Goal: Task Accomplishment & Management: Use online tool/utility

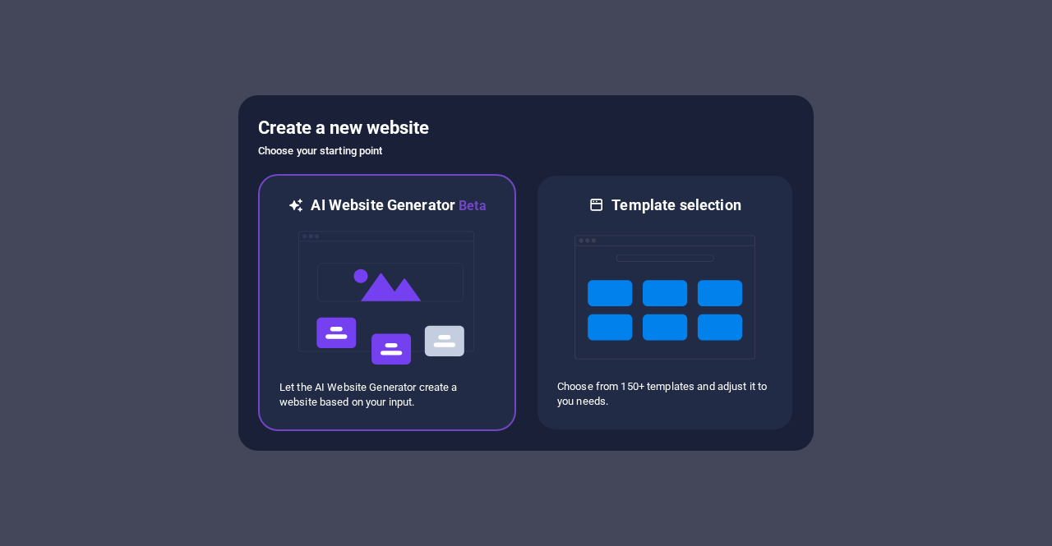
click at [442, 318] on img at bounding box center [387, 298] width 181 height 164
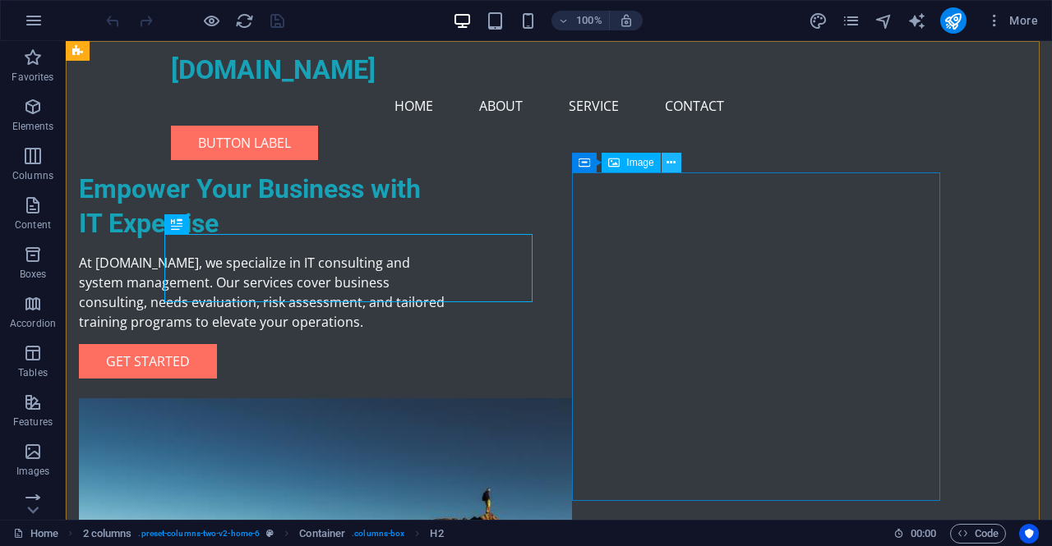
click at [668, 165] on icon at bounding box center [670, 162] width 9 height 17
click at [676, 164] on button at bounding box center [672, 163] width 20 height 20
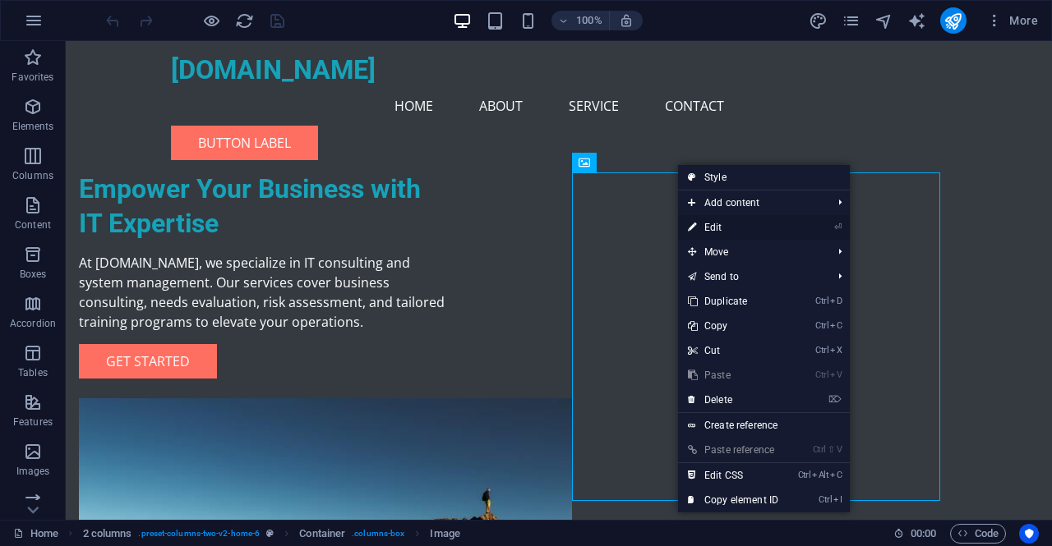
click at [722, 228] on link "⏎ Edit" at bounding box center [733, 227] width 110 height 25
select select "px"
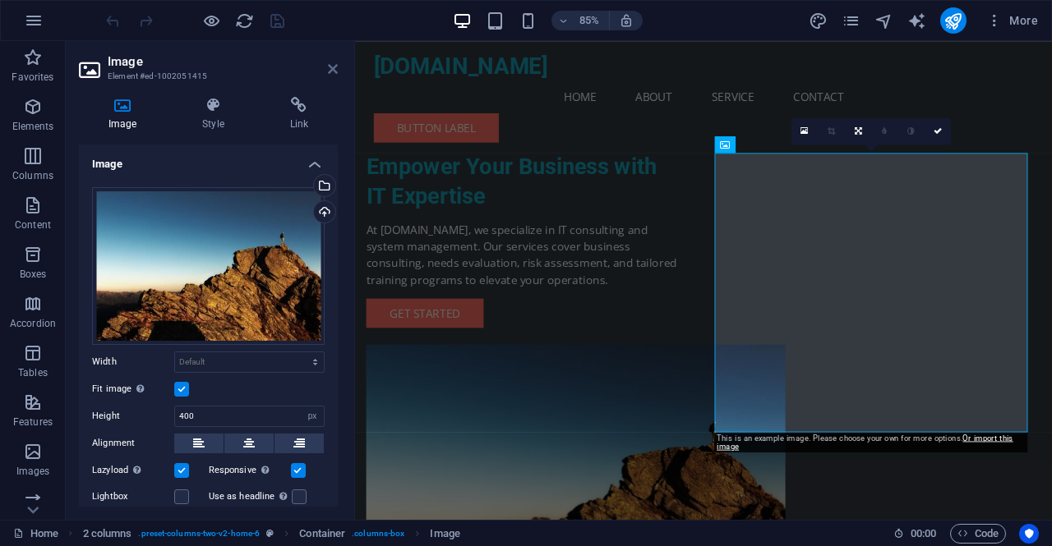
click at [333, 71] on icon at bounding box center [333, 68] width 10 height 13
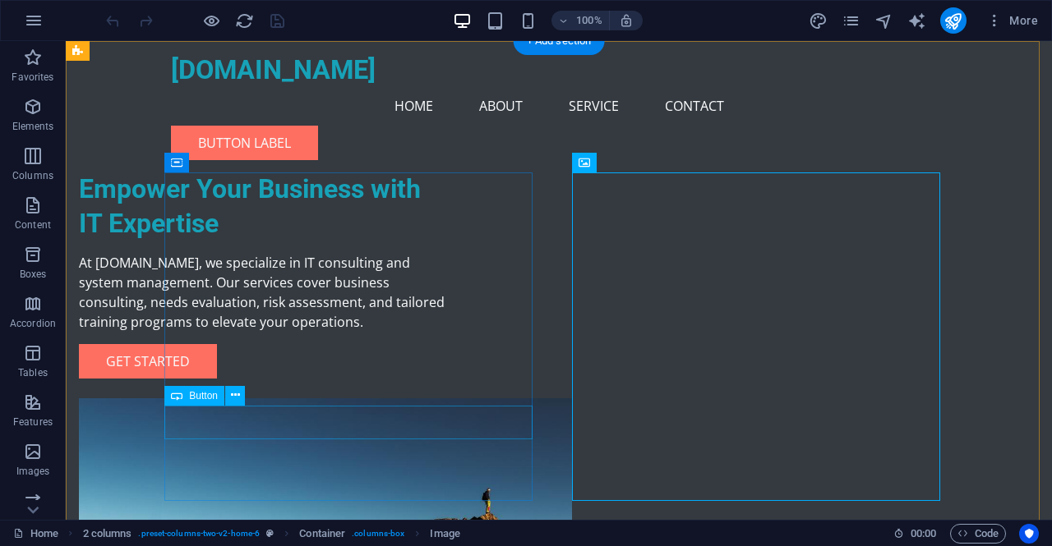
click at [253, 379] on div "Get Started" at bounding box center [263, 361] width 368 height 35
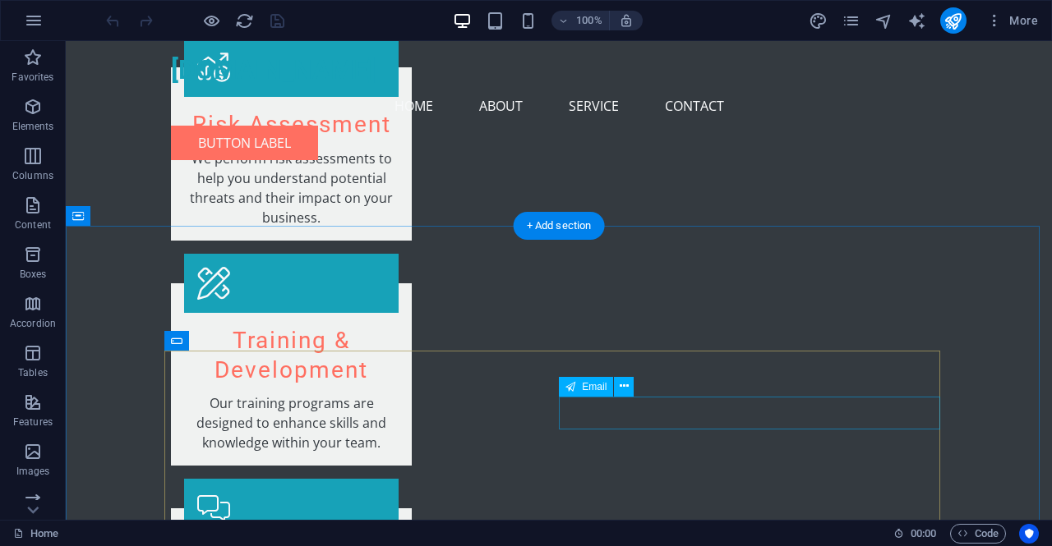
scroll to position [1561, 0]
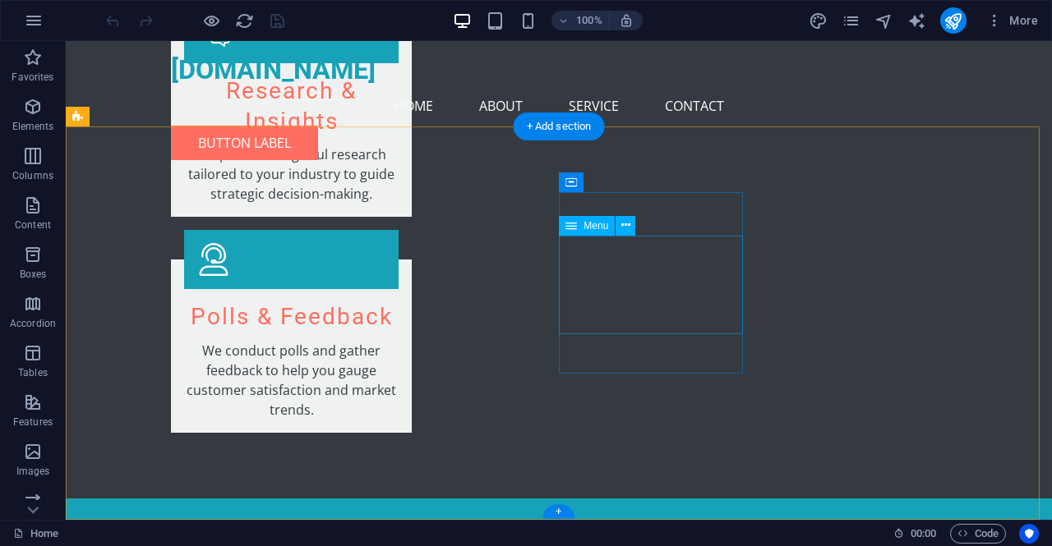
scroll to position [1953, 0]
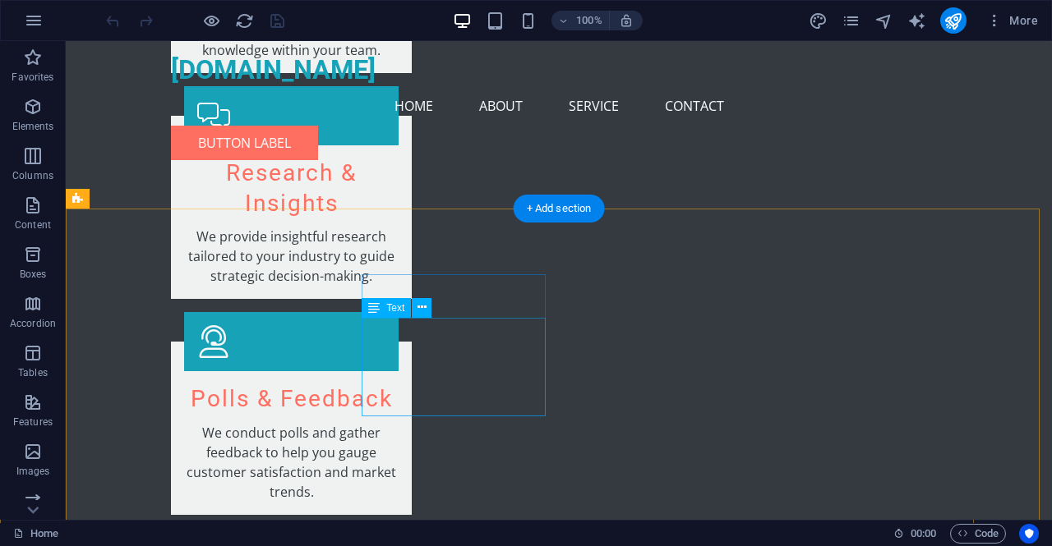
drag, startPoint x: 421, startPoint y: 400, endPoint x: 434, endPoint y: 418, distance: 22.4
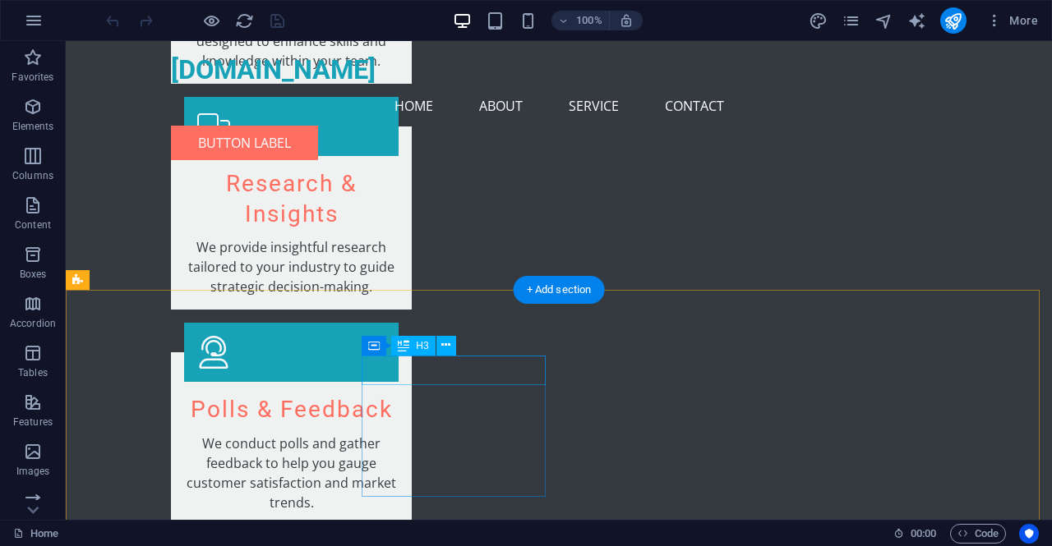
scroll to position [2036, 0]
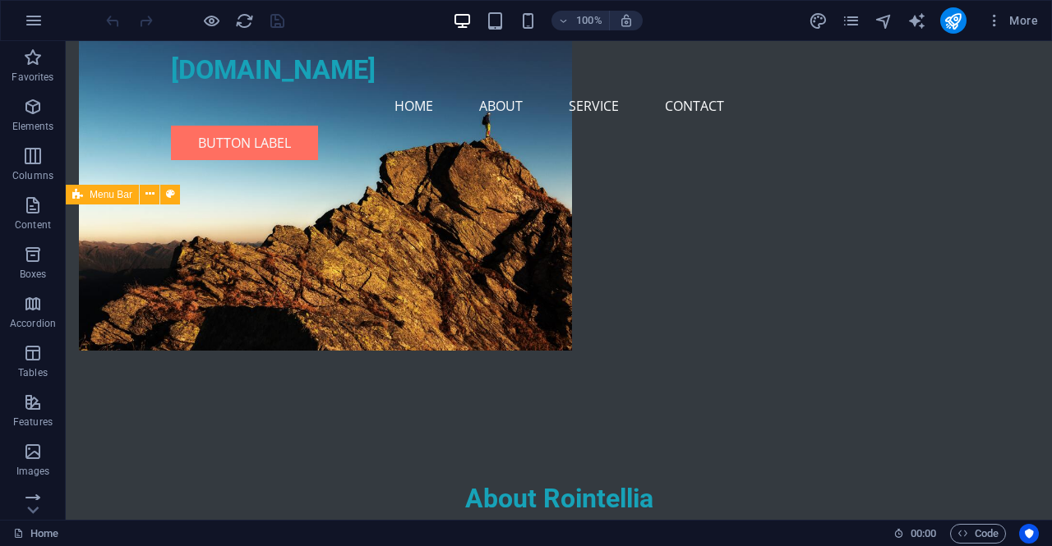
scroll to position [310, 0]
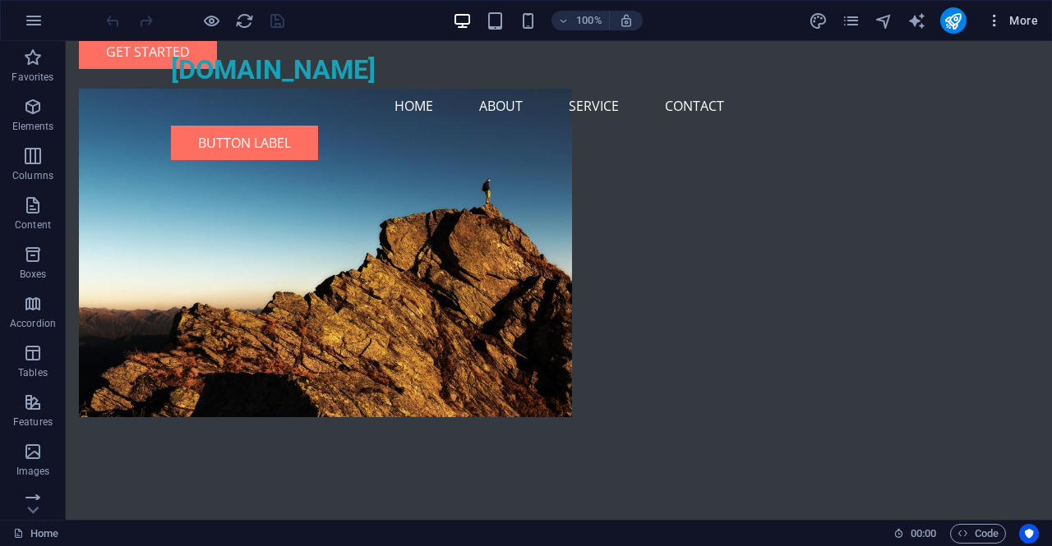
click at [1016, 21] on span "More" at bounding box center [1012, 20] width 52 height 16
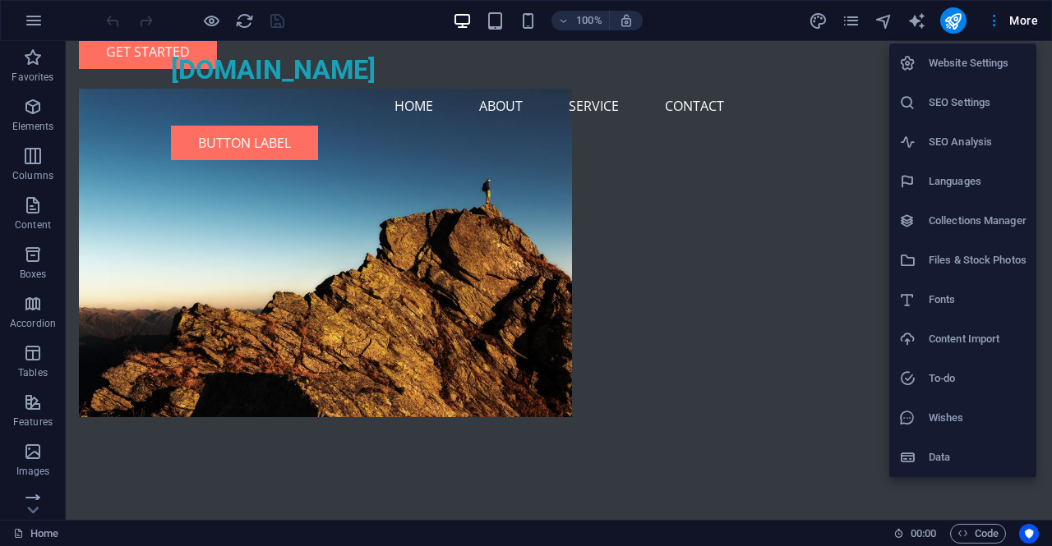
click at [986, 106] on h6 "SEO Settings" at bounding box center [978, 103] width 98 height 20
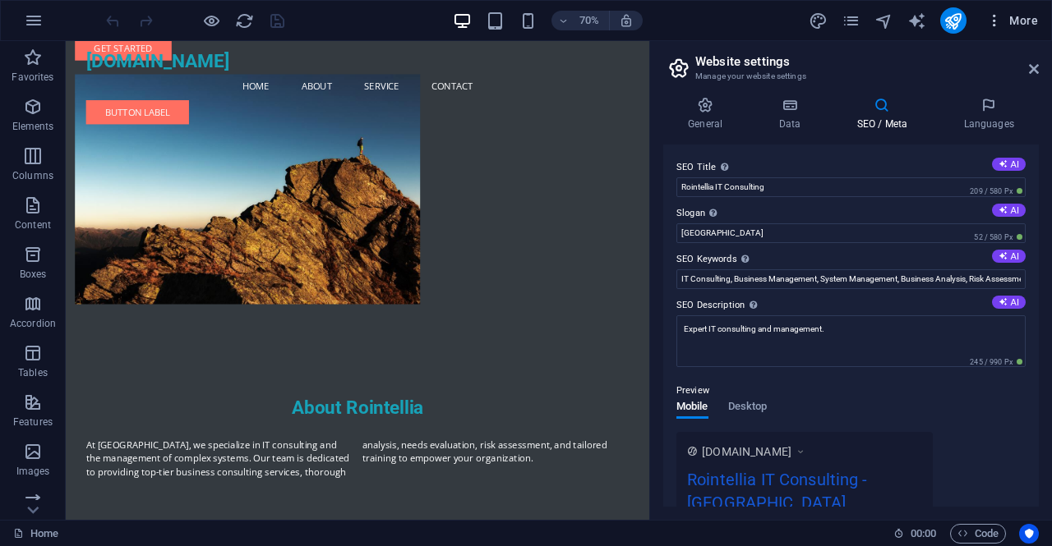
click at [1011, 21] on span "More" at bounding box center [1012, 20] width 52 height 16
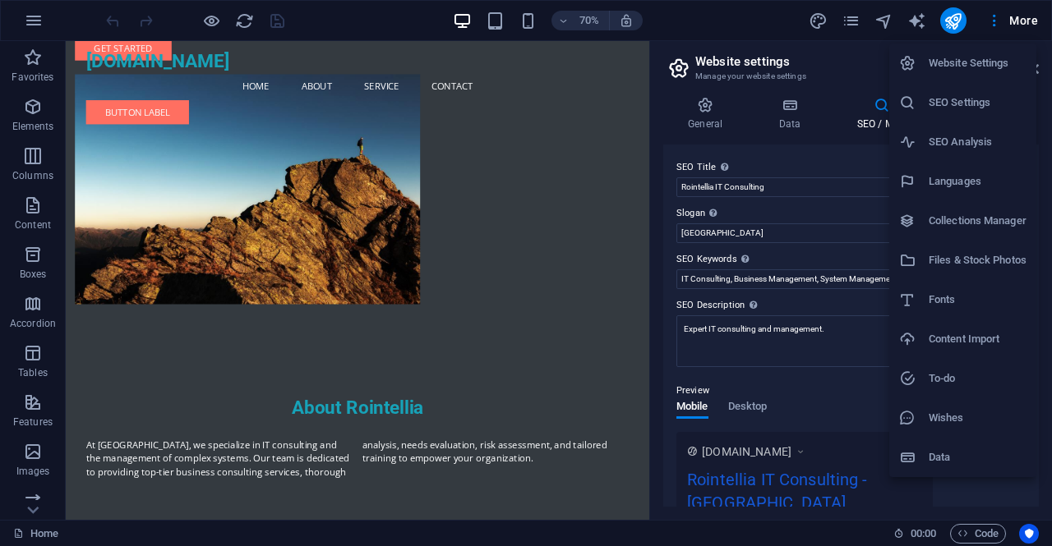
click at [995, 62] on h6 "Website Settings" at bounding box center [978, 63] width 98 height 20
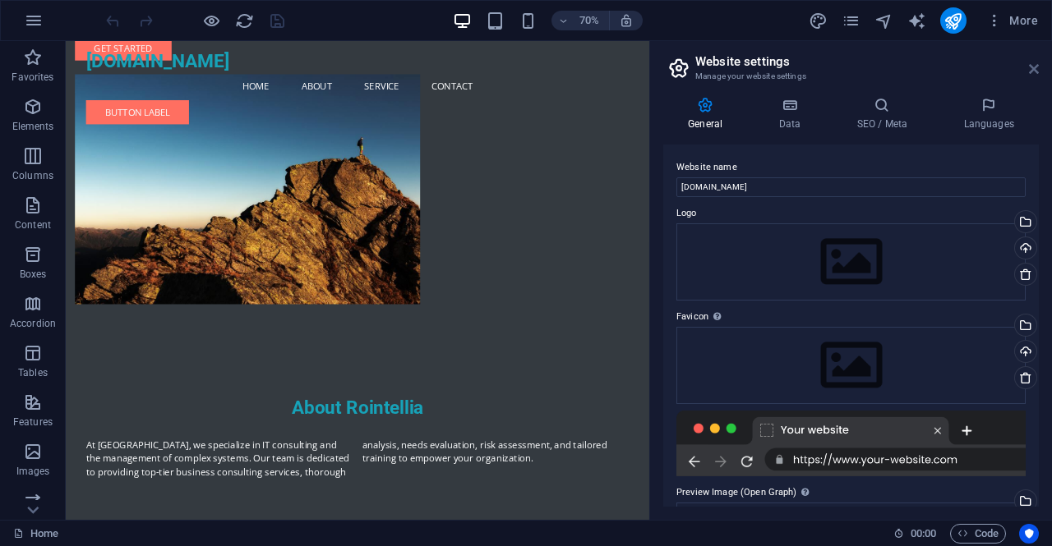
click at [1033, 66] on icon at bounding box center [1034, 68] width 10 height 13
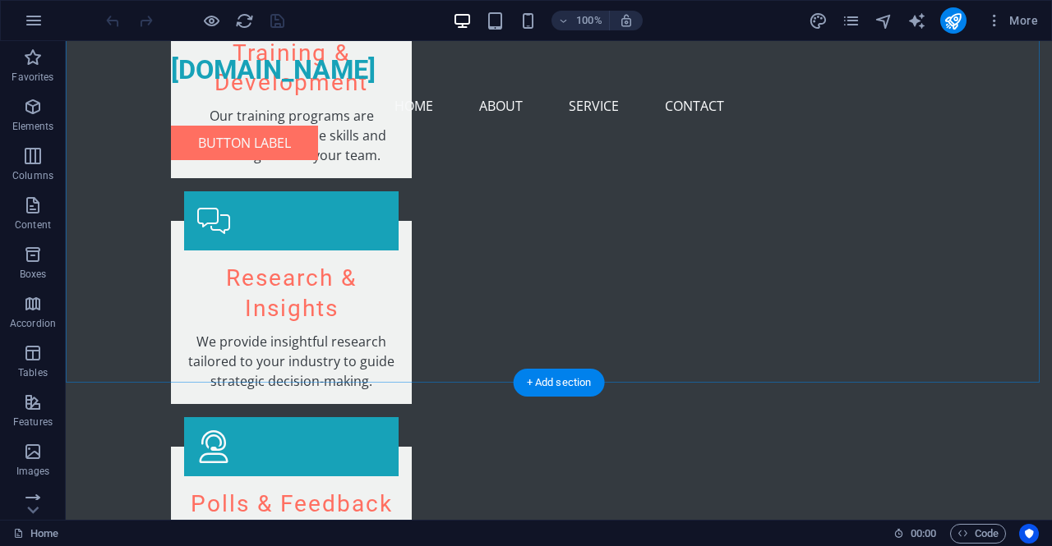
scroll to position [2036, 0]
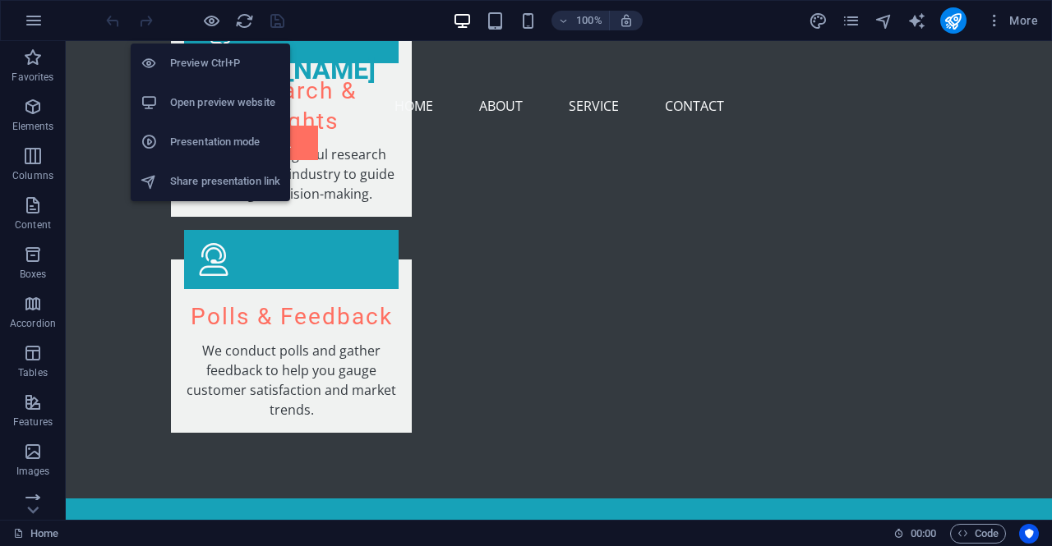
click at [243, 104] on h6 "Open preview website" at bounding box center [225, 103] width 110 height 20
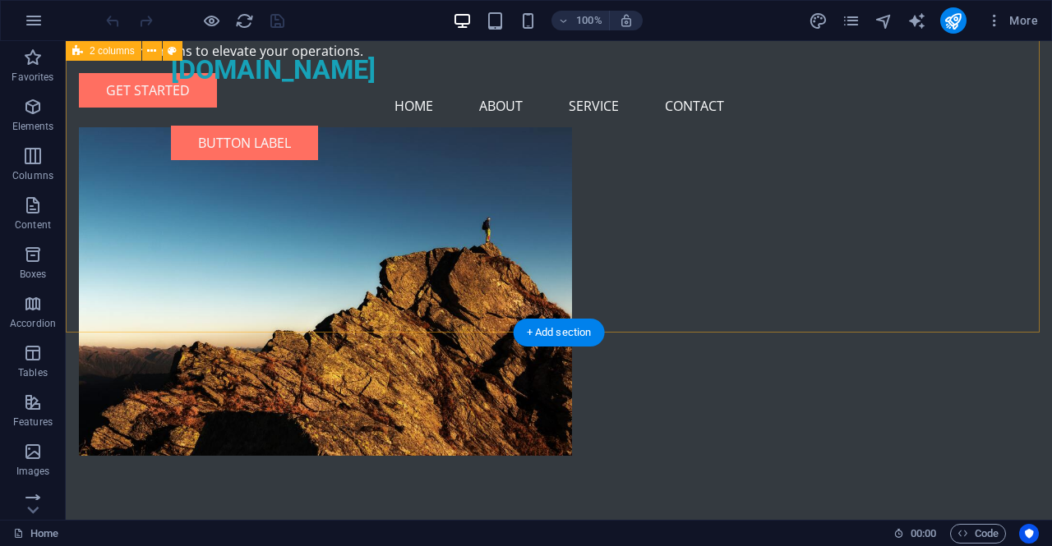
scroll to position [228, 0]
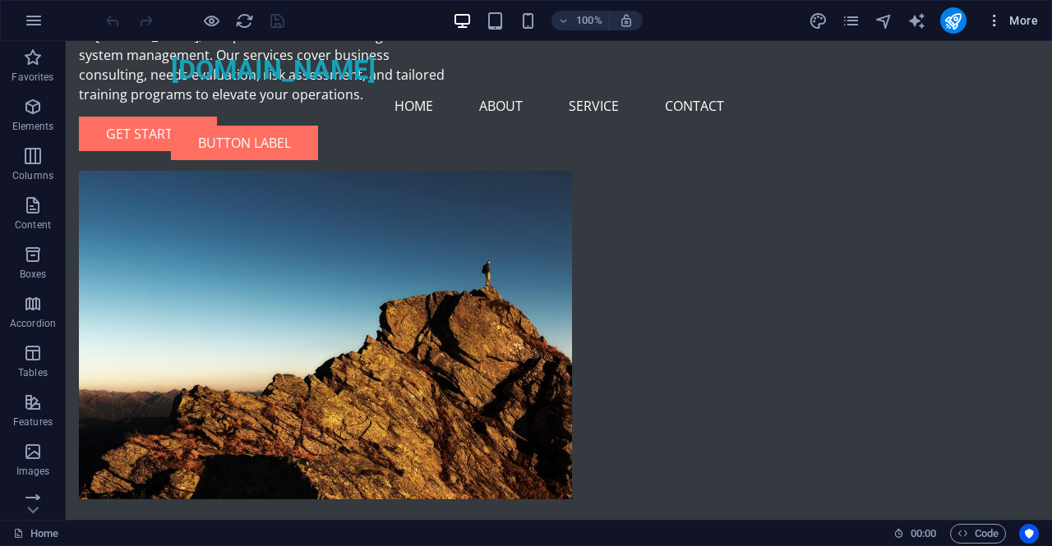
click at [999, 23] on icon "button" at bounding box center [994, 20] width 16 height 16
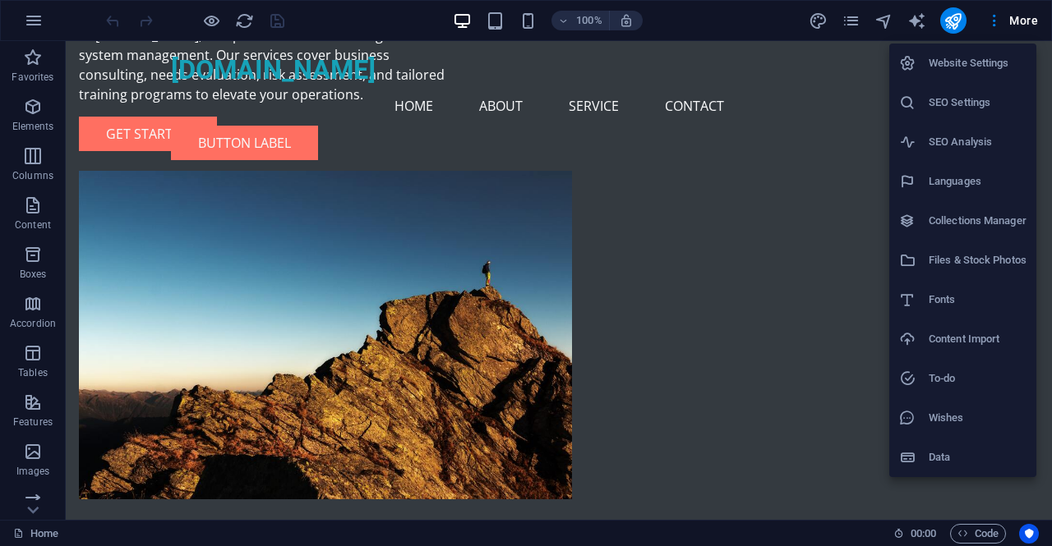
click at [943, 463] on h6 "Data" at bounding box center [978, 458] width 98 height 20
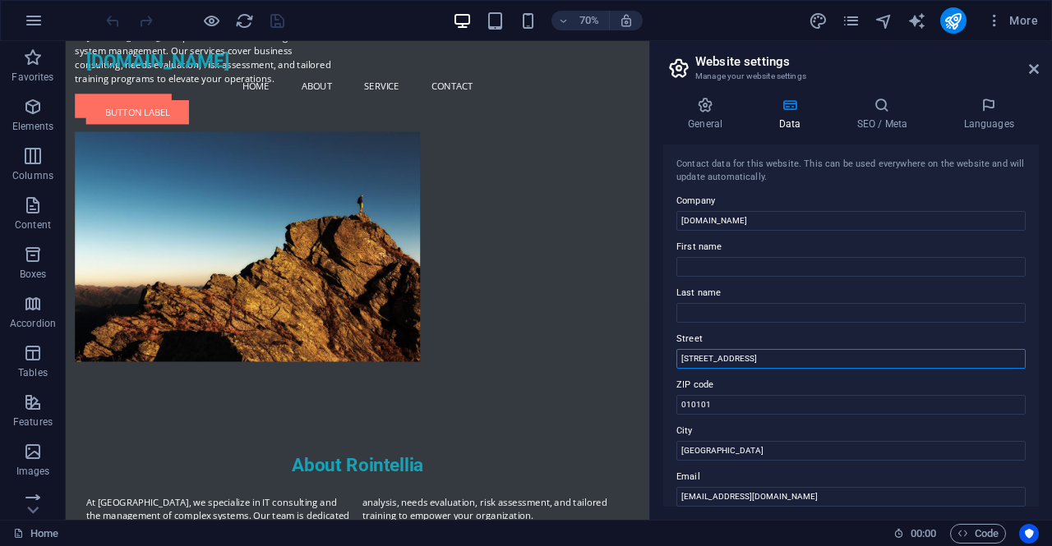
drag, startPoint x: 750, startPoint y: 361, endPoint x: 660, endPoint y: 362, distance: 90.4
click at [660, 362] on div "General Data SEO / Meta Languages Website name rointellia.ro Logo Drag files he…" at bounding box center [851, 302] width 402 height 436
type input "Gradinarilor"
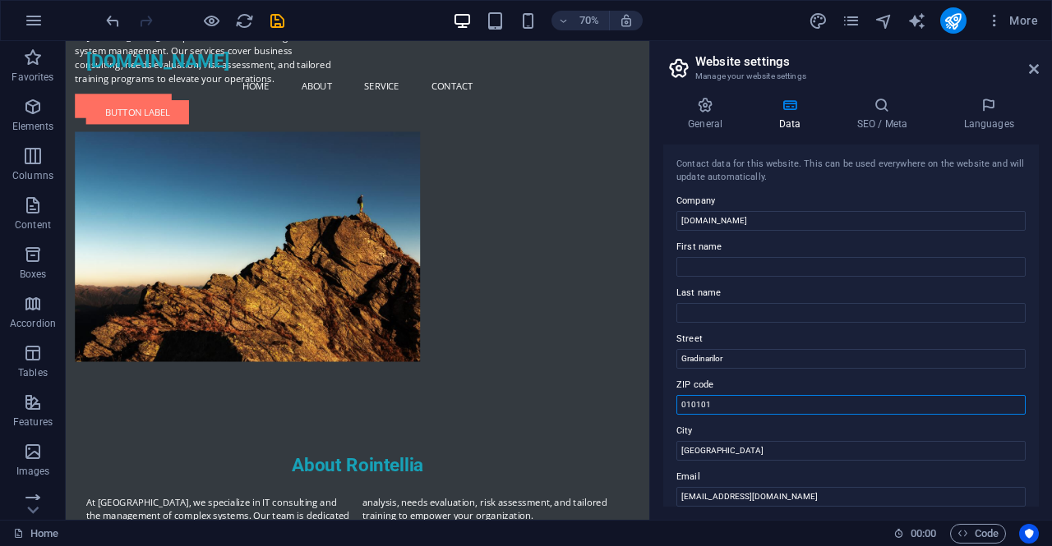
click at [942, 404] on input "010101" at bounding box center [850, 405] width 349 height 20
type input "077145"
click at [807, 451] on input "Bucharest" at bounding box center [850, 451] width 349 height 20
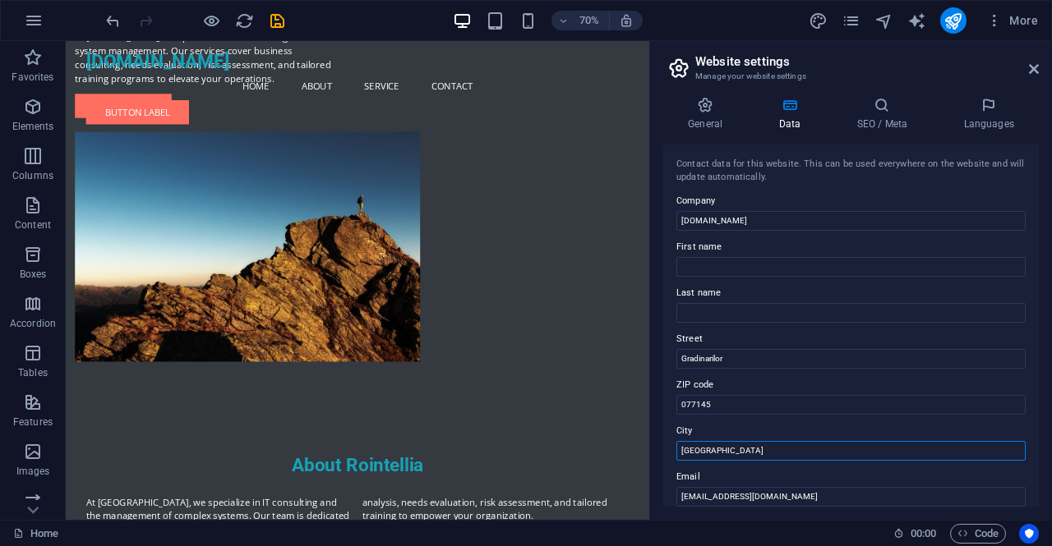
click at [807, 451] on input "Bucharest" at bounding box center [850, 451] width 349 height 20
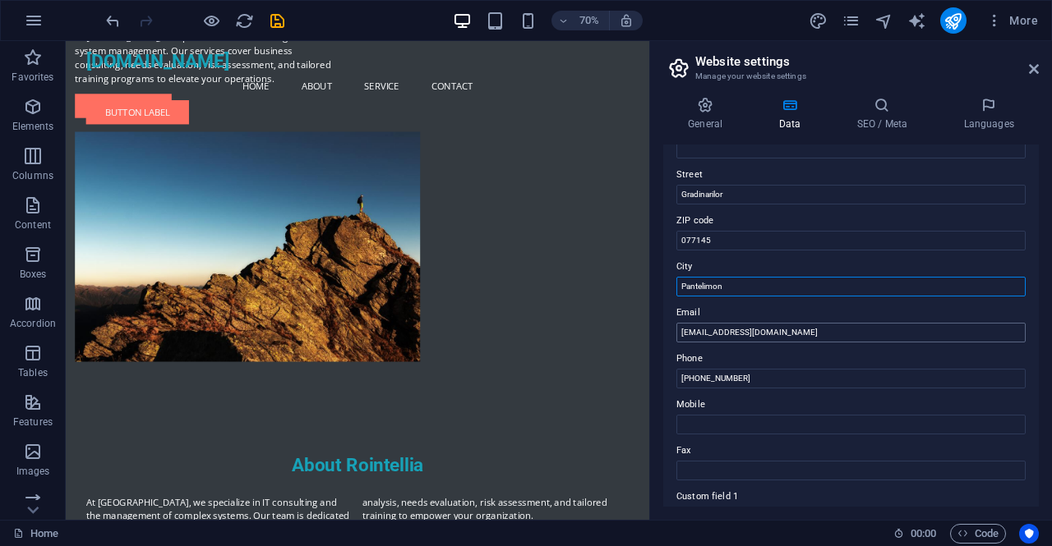
type input "Pantelimon"
drag, startPoint x: 679, startPoint y: 335, endPoint x: 694, endPoint y: 334, distance: 14.8
click at [694, 334] on input "info@rointellia.ro" at bounding box center [850, 333] width 349 height 20
type input "[EMAIL_ADDRESS][DOMAIN_NAME]"
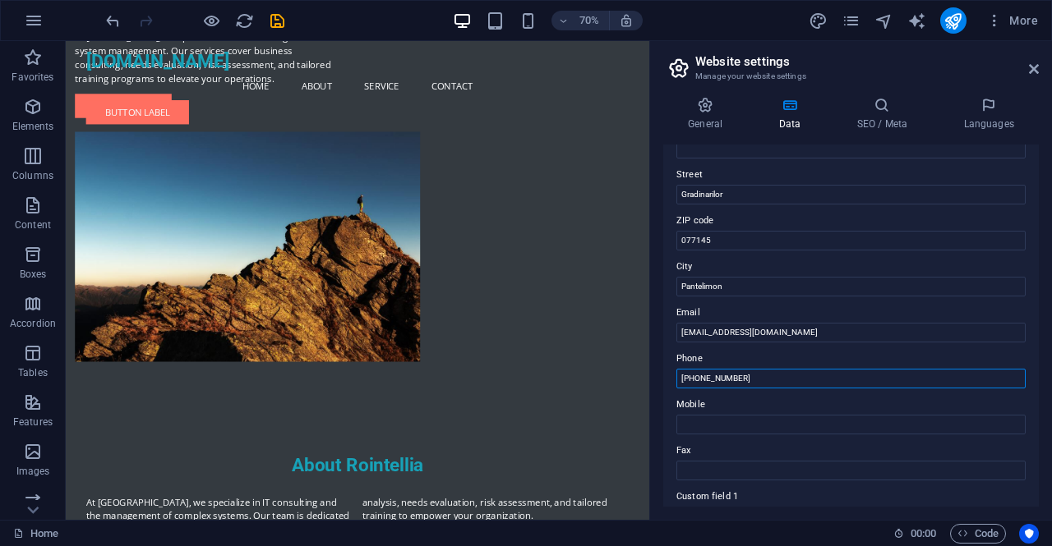
drag, startPoint x: 770, startPoint y: 380, endPoint x: 671, endPoint y: 388, distance: 98.9
click at [671, 388] on div "Contact data for this website. This can be used everywhere on the website and w…" at bounding box center [851, 326] width 376 height 362
click at [756, 377] on input "+40 21 123 4567" at bounding box center [850, 379] width 349 height 20
drag, startPoint x: 753, startPoint y: 377, endPoint x: 699, endPoint y: 386, distance: 55.0
click at [699, 386] on input "+40 21 123 4567" at bounding box center [850, 379] width 349 height 20
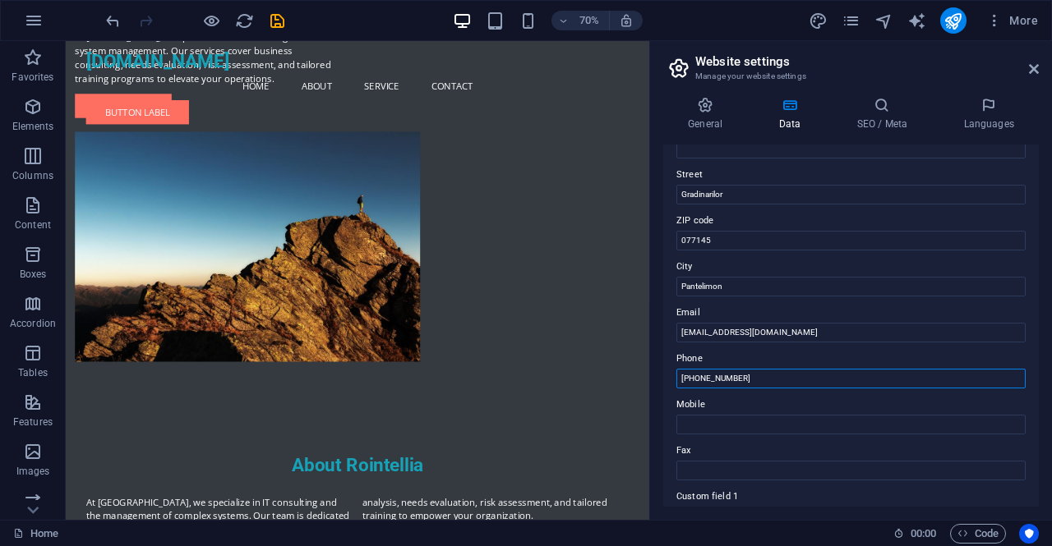
type input "[PHONE_NUMBER]"
drag, startPoint x: 753, startPoint y: 376, endPoint x: 667, endPoint y: 371, distance: 85.7
click at [667, 371] on div "Contact data for this website. This can be used everywhere on the website and w…" at bounding box center [851, 326] width 376 height 362
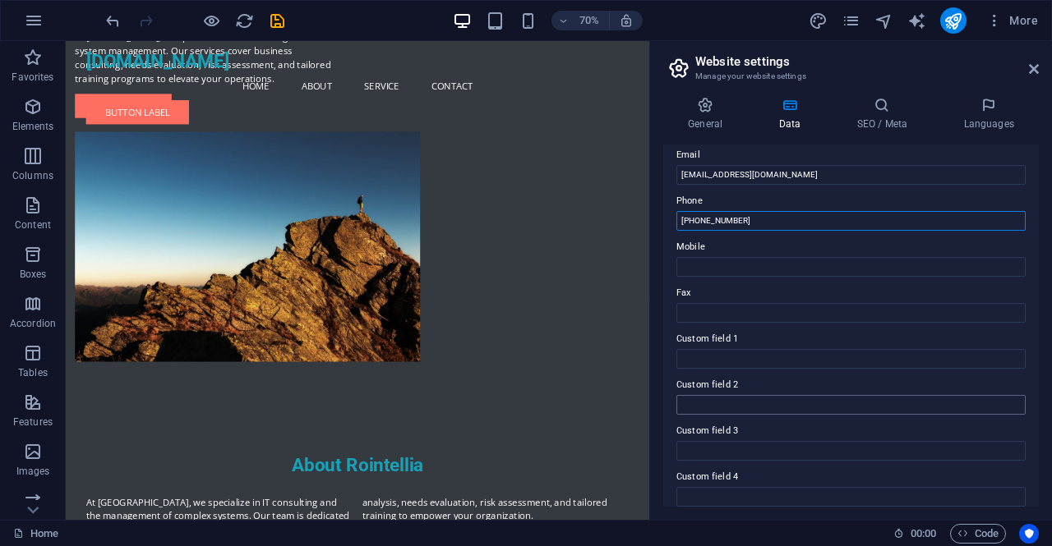
scroll to position [329, 0]
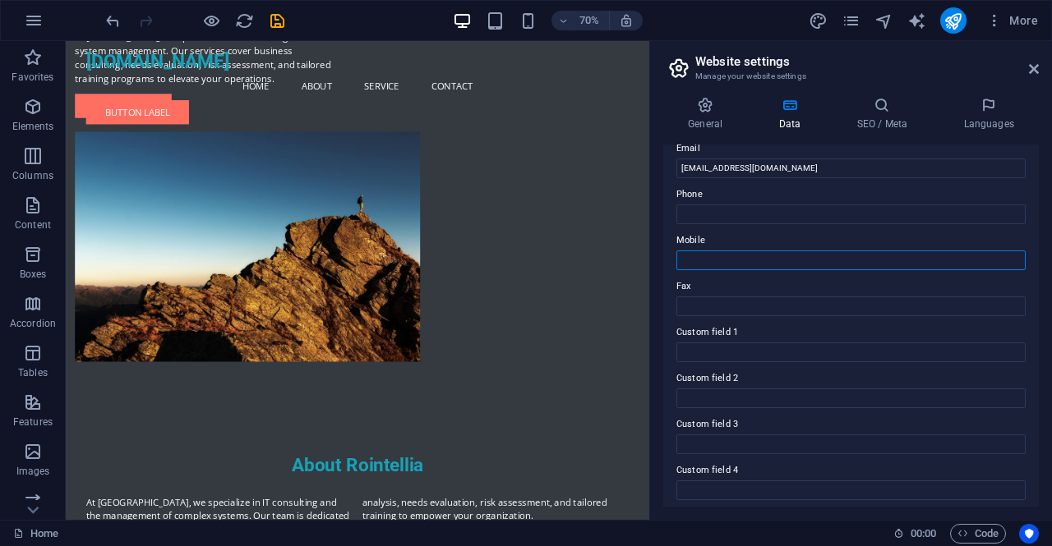
click at [713, 264] on input "Mobile" at bounding box center [850, 261] width 349 height 20
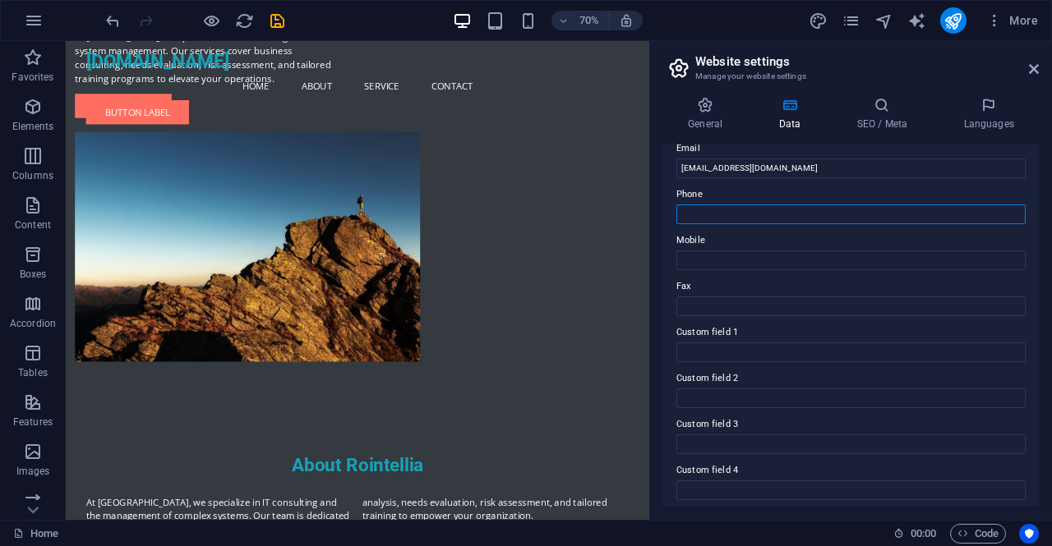
click at [741, 213] on input "Phone" at bounding box center [850, 215] width 349 height 20
paste input "[PHONE_NUMBER]"
type input "[PHONE_NUMBER]"
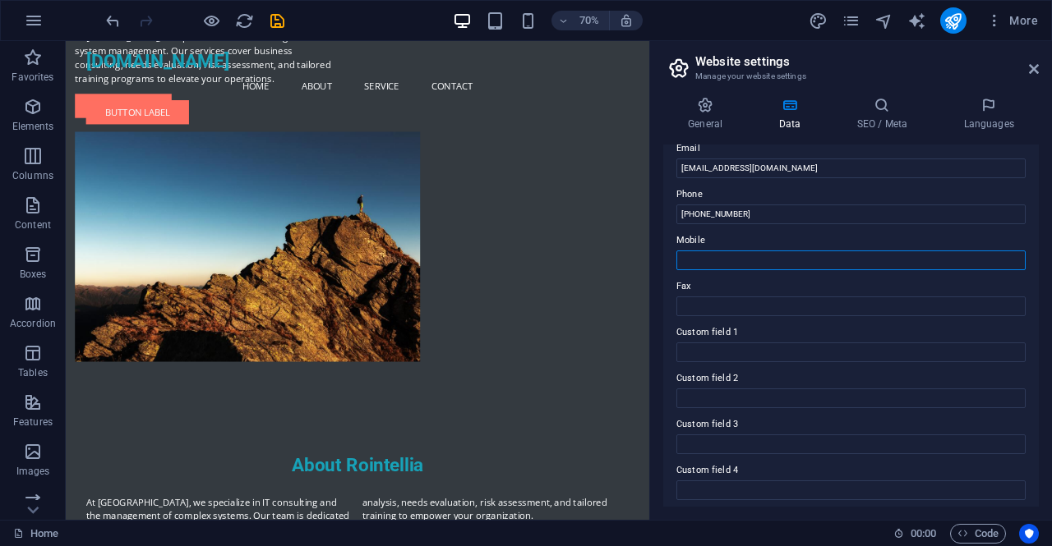
click at [749, 261] on input "Mobile" at bounding box center [850, 261] width 349 height 20
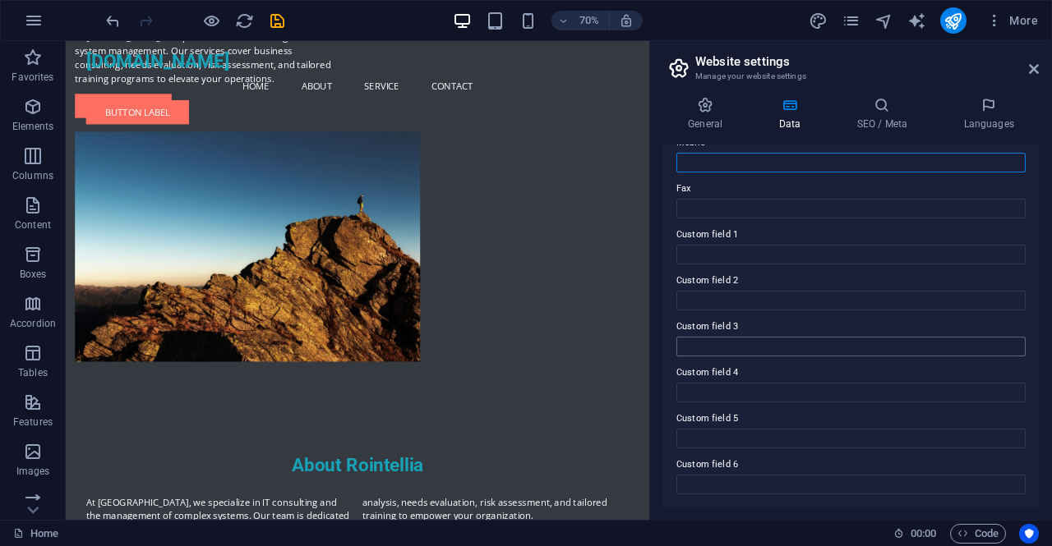
scroll to position [344, 0]
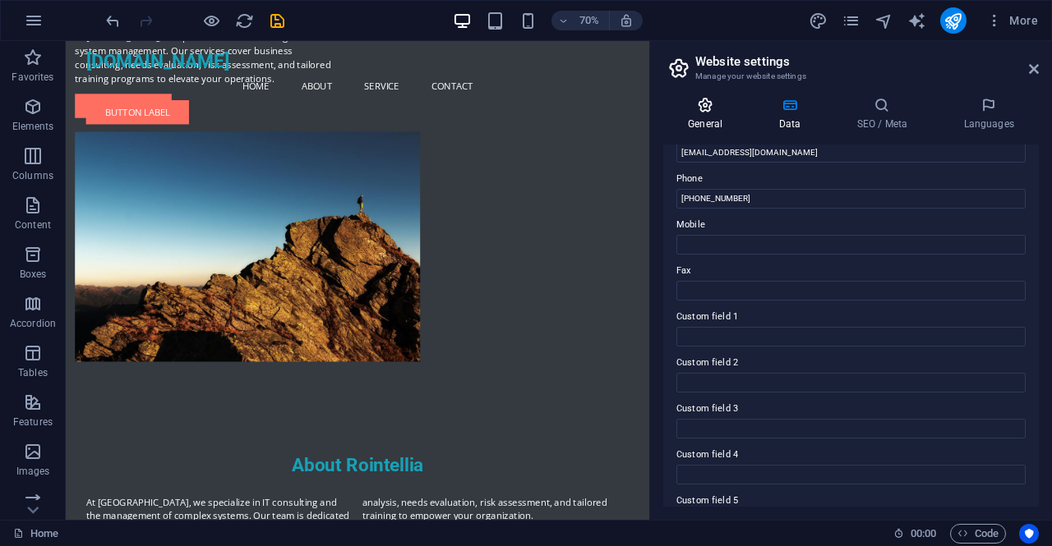
click at [710, 106] on icon at bounding box center [705, 105] width 84 height 16
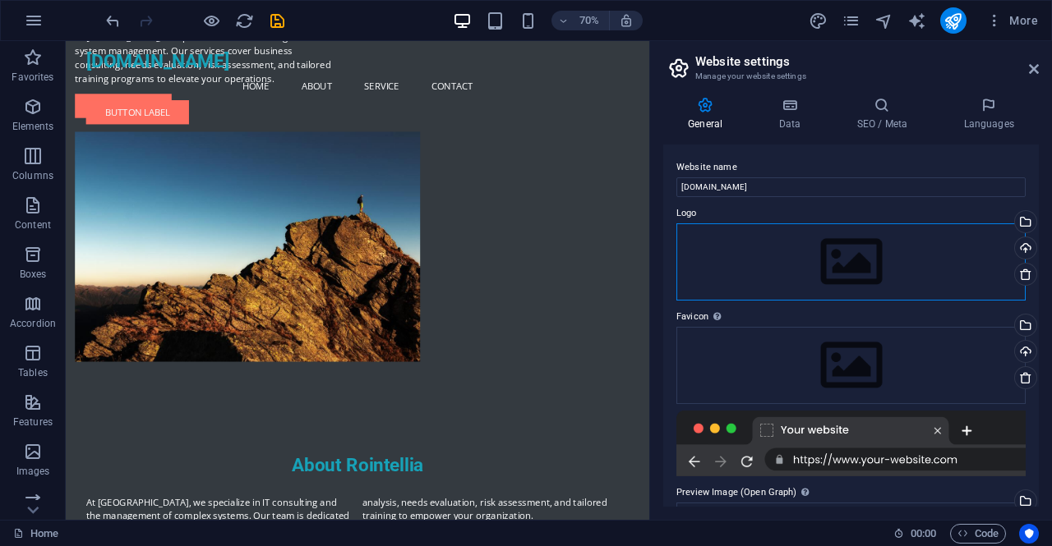
click at [814, 275] on div "Drag files here, click to choose files or select files from Files or our free s…" at bounding box center [850, 262] width 349 height 77
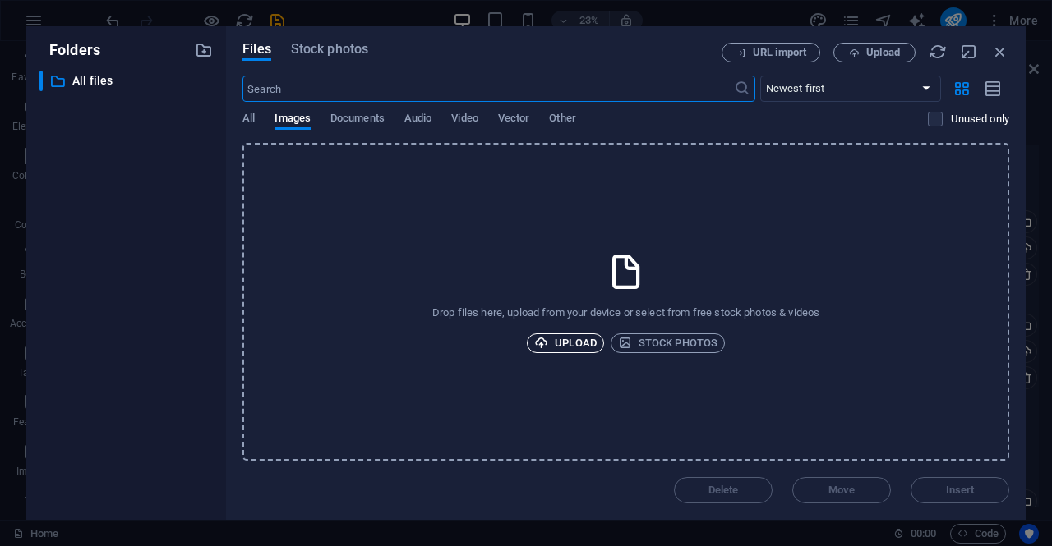
click at [565, 342] on span "Upload" at bounding box center [565, 344] width 62 height 20
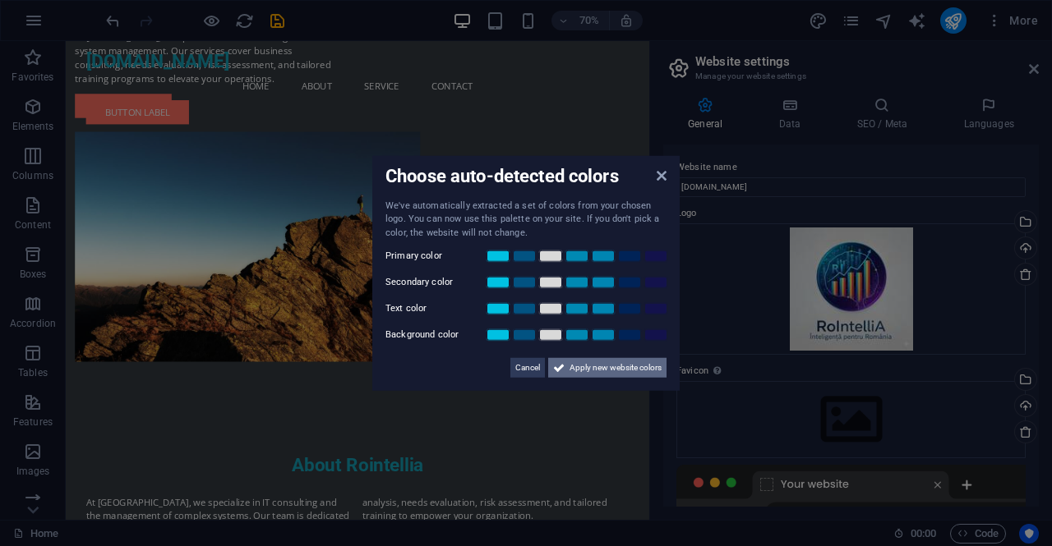
click at [590, 371] on span "Apply new website colors" at bounding box center [616, 368] width 92 height 20
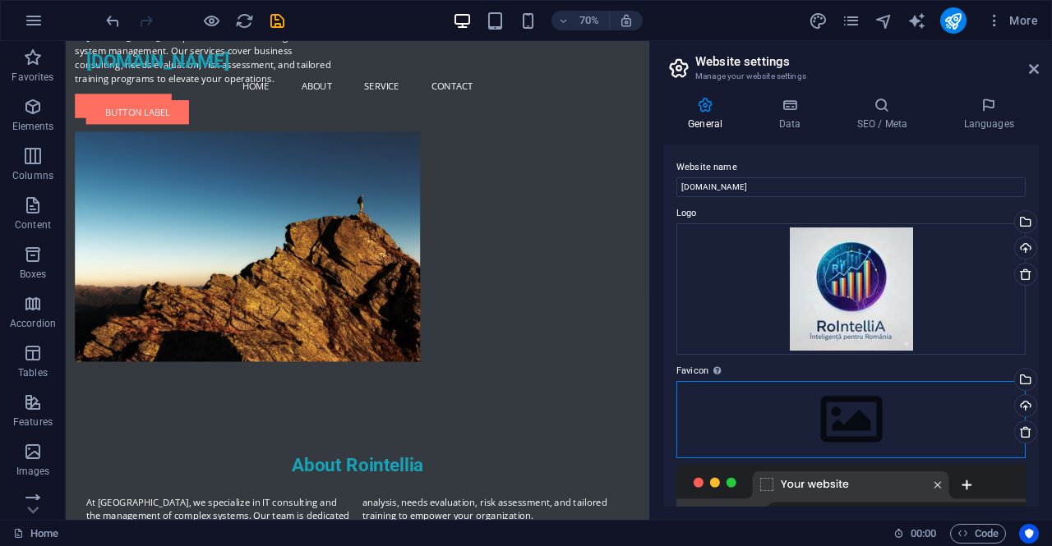
click at [894, 410] on div "Drag files here, click to choose files or select files from Files or our free s…" at bounding box center [850, 419] width 349 height 77
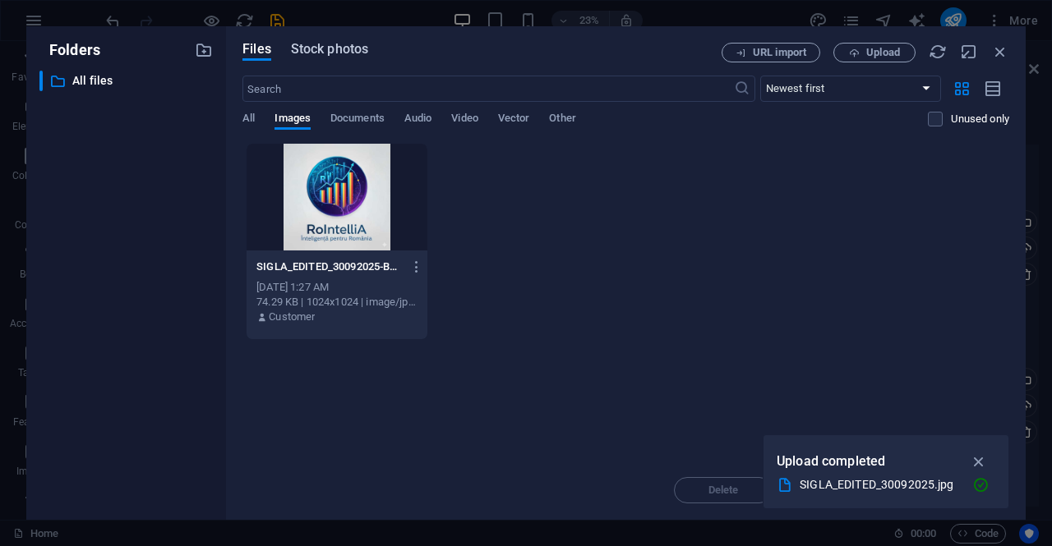
click at [322, 45] on span "Stock photos" at bounding box center [329, 49] width 77 height 20
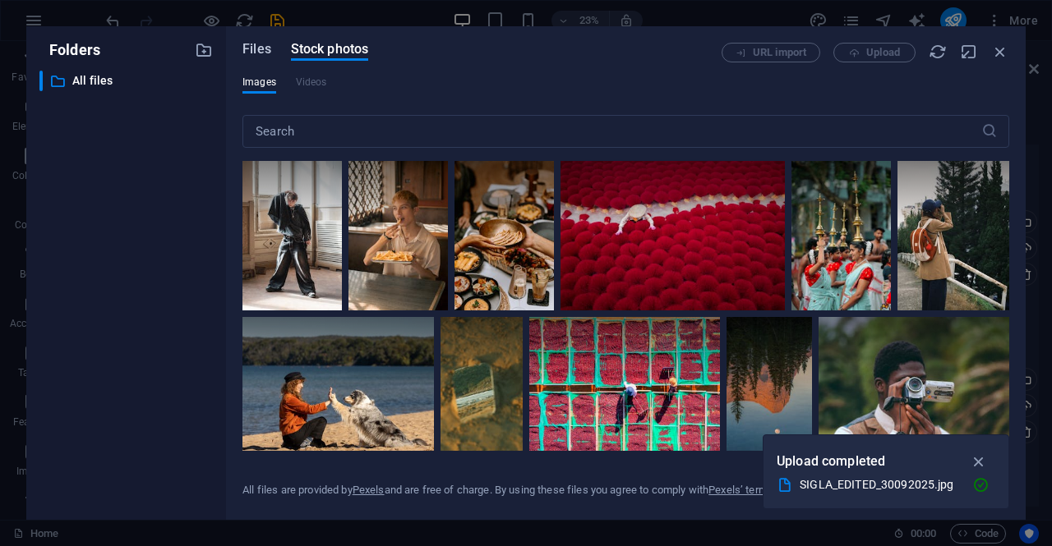
click at [260, 44] on span "Files" at bounding box center [256, 49] width 29 height 20
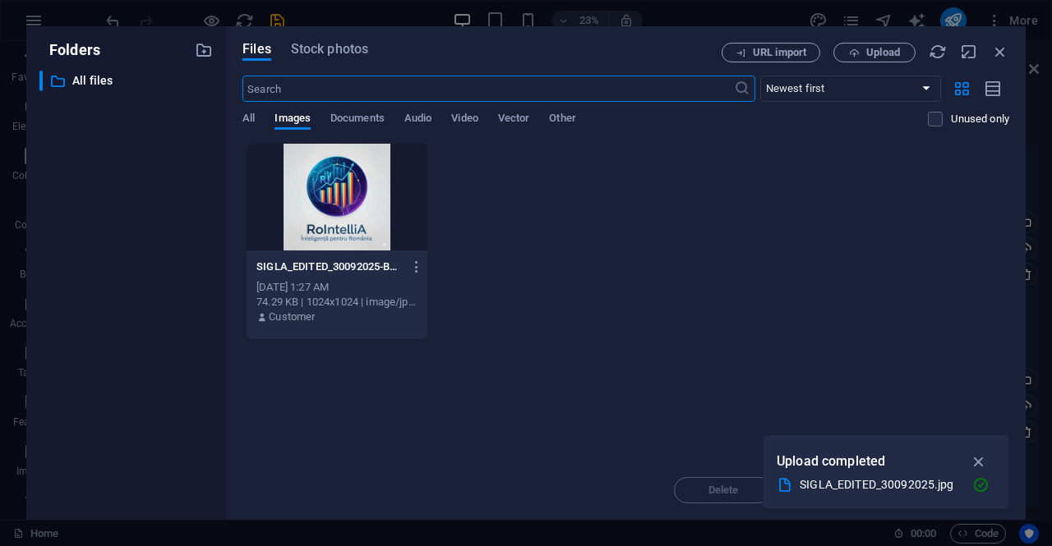
click at [797, 384] on div "Drop files here to upload them instantly SIGLA_EDITED_30092025-BHHIzQyyU0_QpWI0…" at bounding box center [625, 302] width 767 height 318
click at [973, 463] on icon "button" at bounding box center [979, 462] width 19 height 18
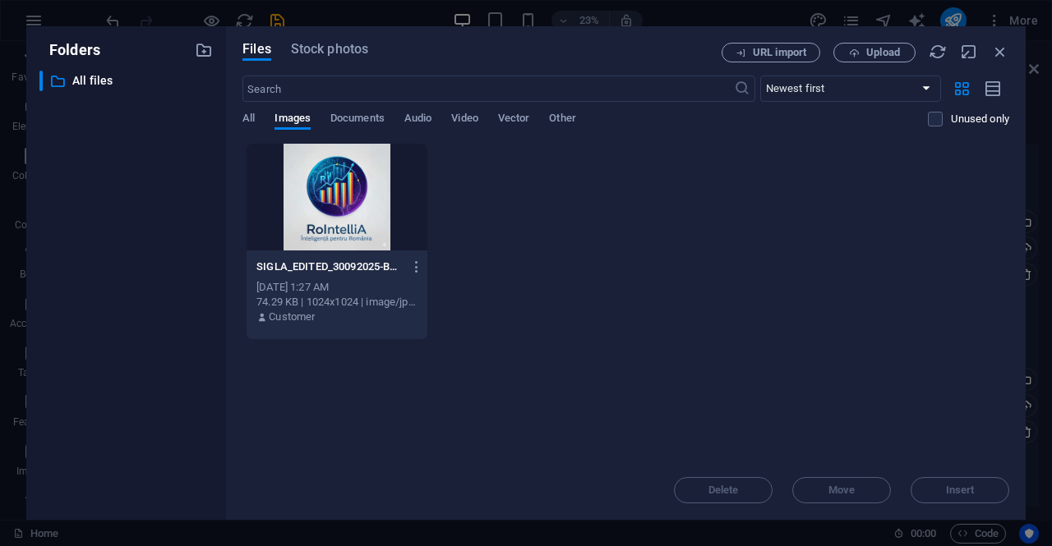
click at [568, 323] on div "SIGLA_EDITED_30092025-BHHIzQyyU0_QpWI0QiBLcg.jpg SIGLA_EDITED_30092025-BHHIzQyy…" at bounding box center [625, 241] width 767 height 197
click at [251, 122] on span "All" at bounding box center [248, 119] width 12 height 23
click at [297, 122] on span "Images" at bounding box center [292, 119] width 36 height 23
click at [1003, 53] on icon "button" at bounding box center [1000, 52] width 18 height 18
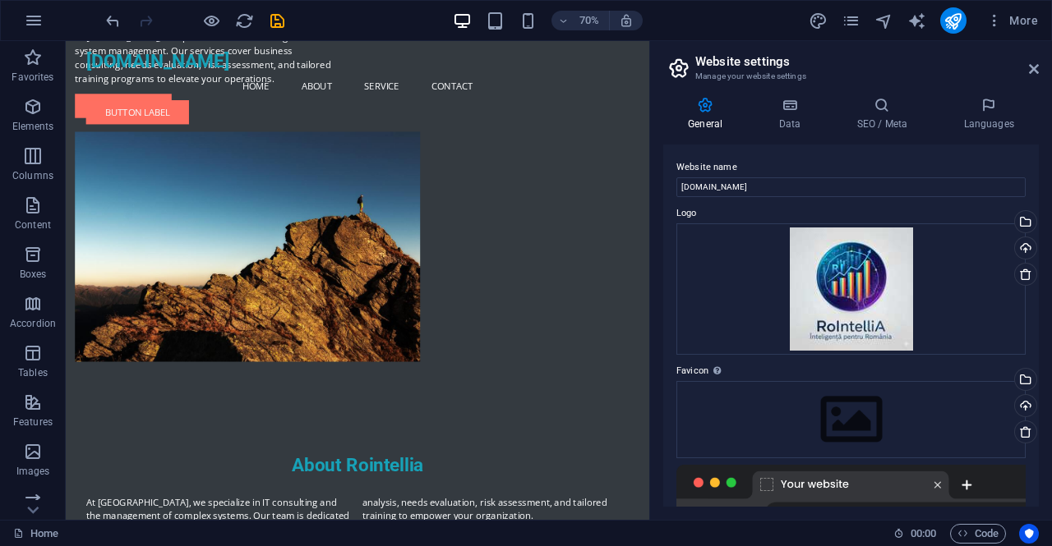
scroll to position [164, 0]
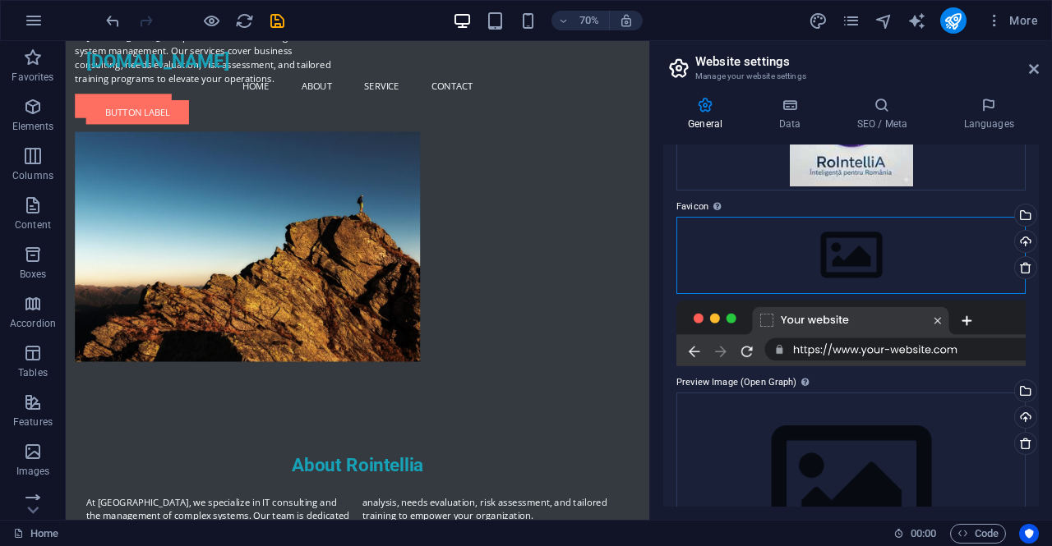
click at [886, 236] on div "Drag files here, click to choose files or select files from Files or our free s…" at bounding box center [850, 255] width 349 height 77
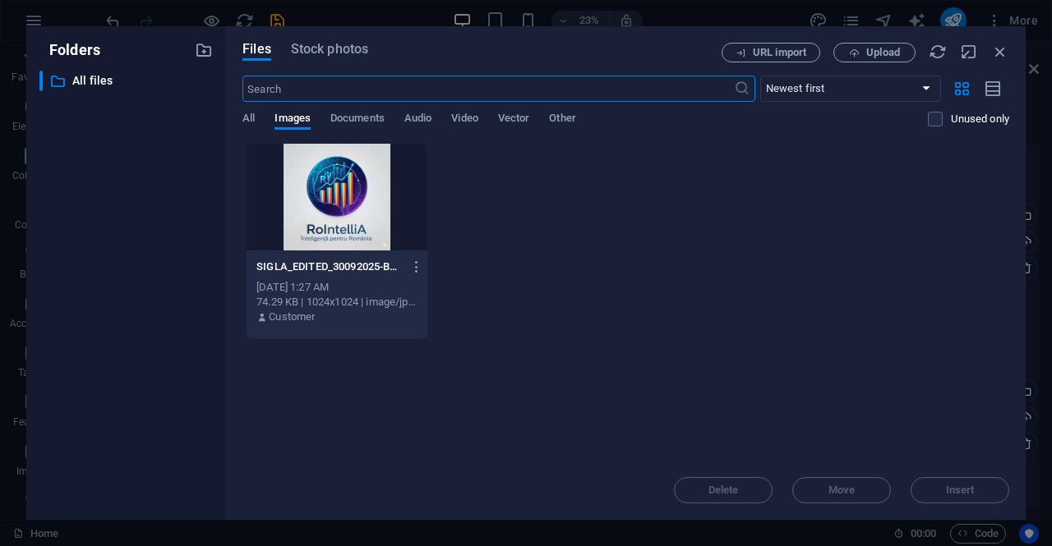
click at [337, 186] on div at bounding box center [337, 197] width 181 height 107
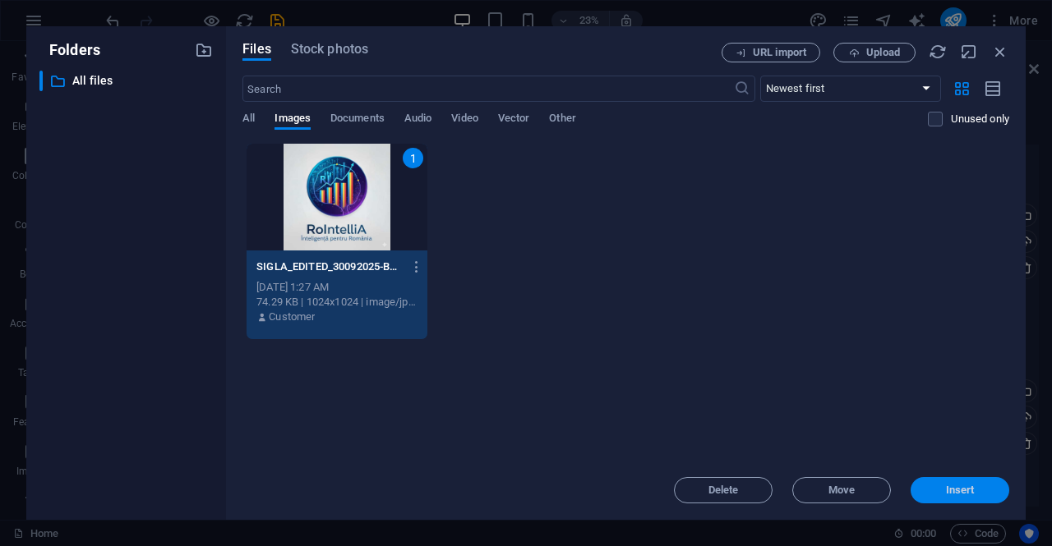
click at [965, 486] on span "Insert" at bounding box center [960, 491] width 29 height 10
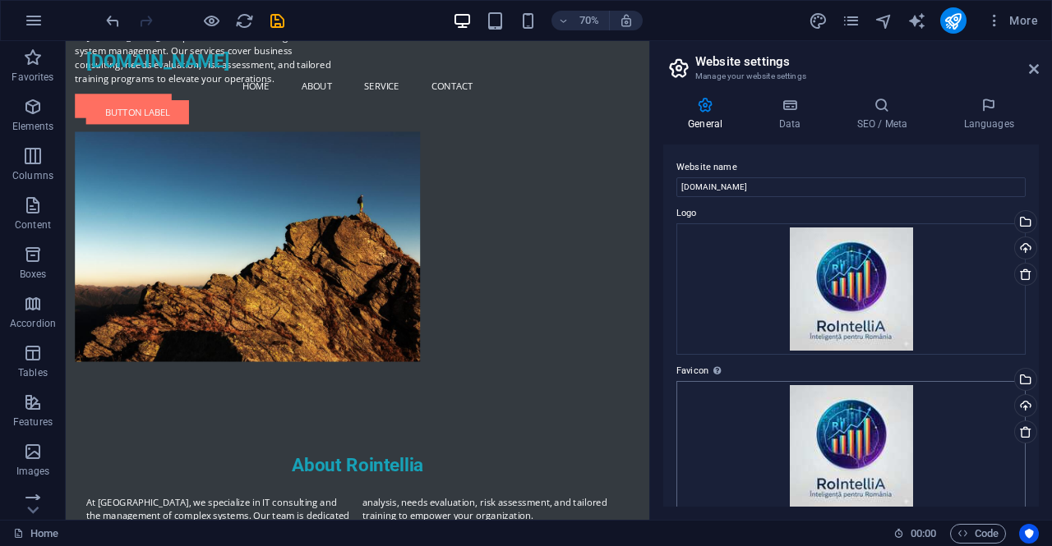
scroll to position [82, 0]
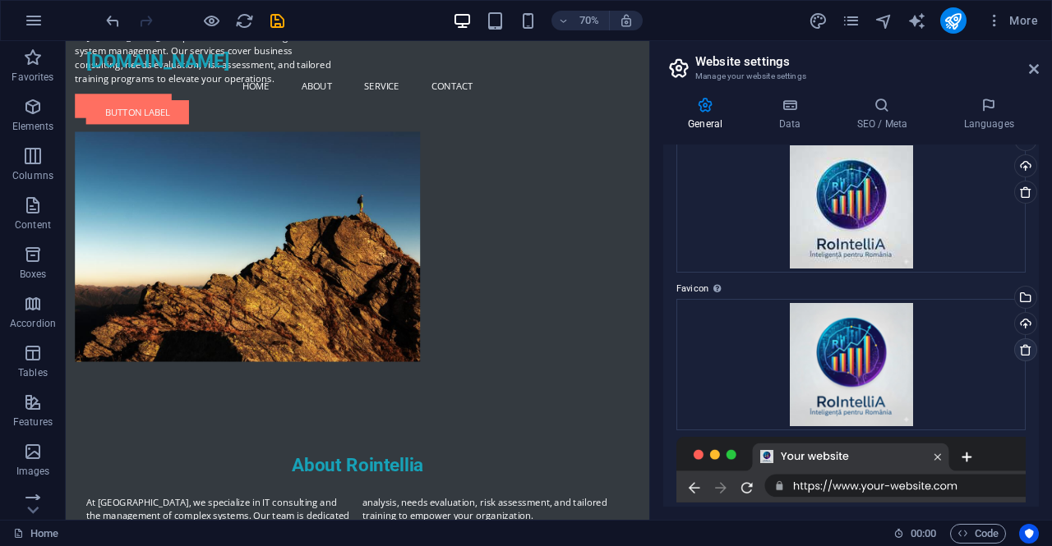
click at [1022, 351] on icon at bounding box center [1025, 350] width 13 height 13
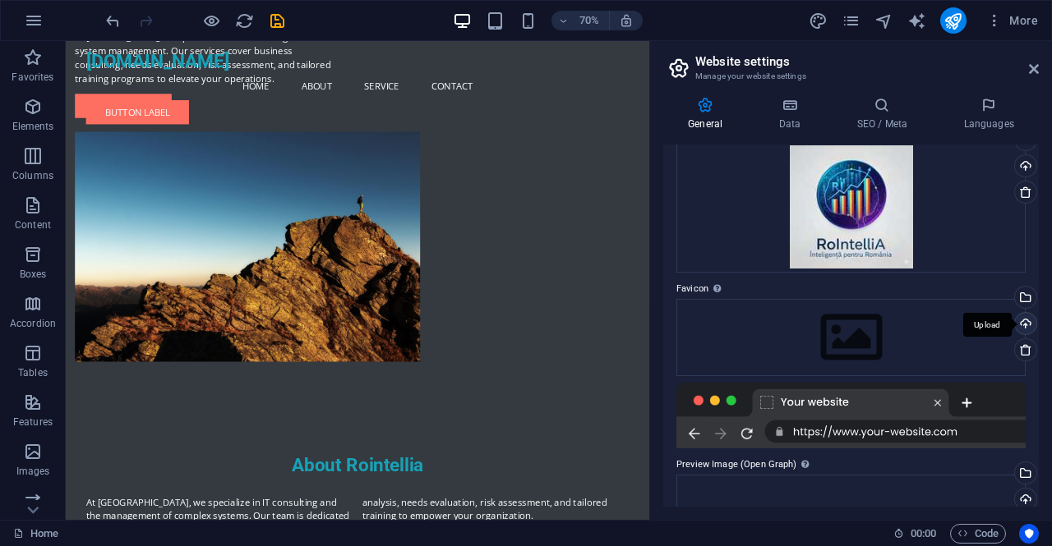
click at [1024, 323] on div "Upload" at bounding box center [1024, 325] width 25 height 25
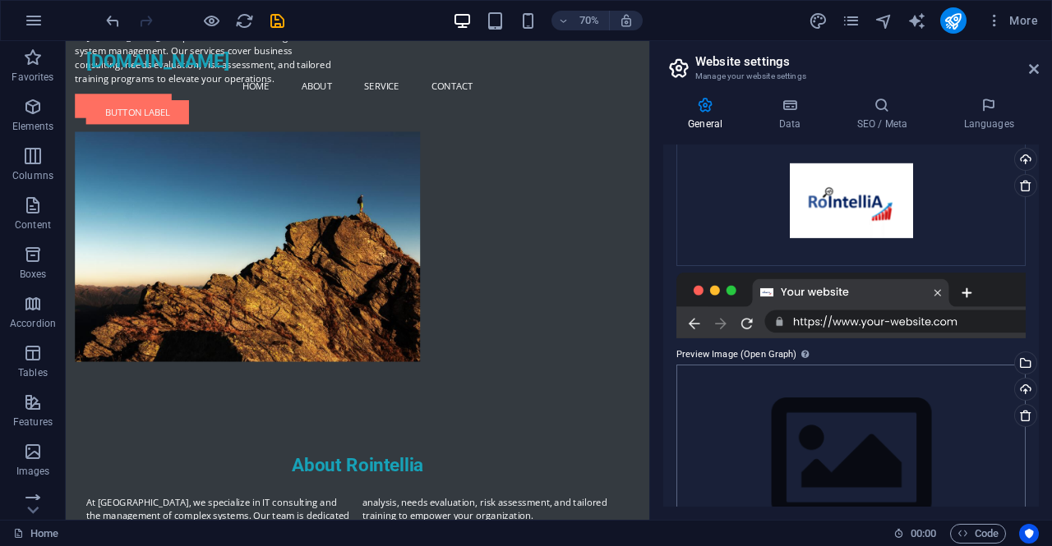
scroll to position [305, 0]
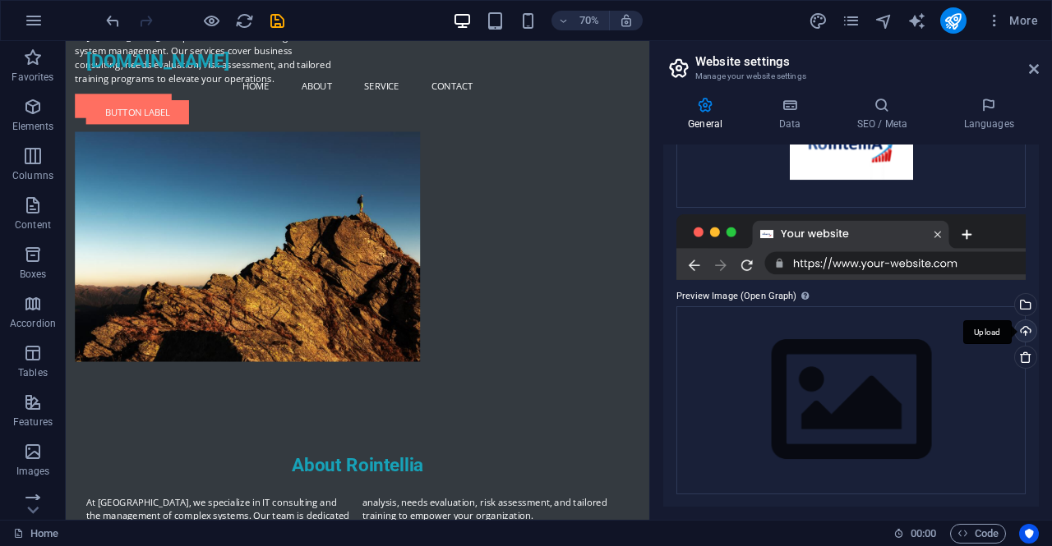
click at [1025, 332] on div "Upload" at bounding box center [1024, 333] width 25 height 25
click at [1024, 332] on div "Upload" at bounding box center [1024, 333] width 25 height 25
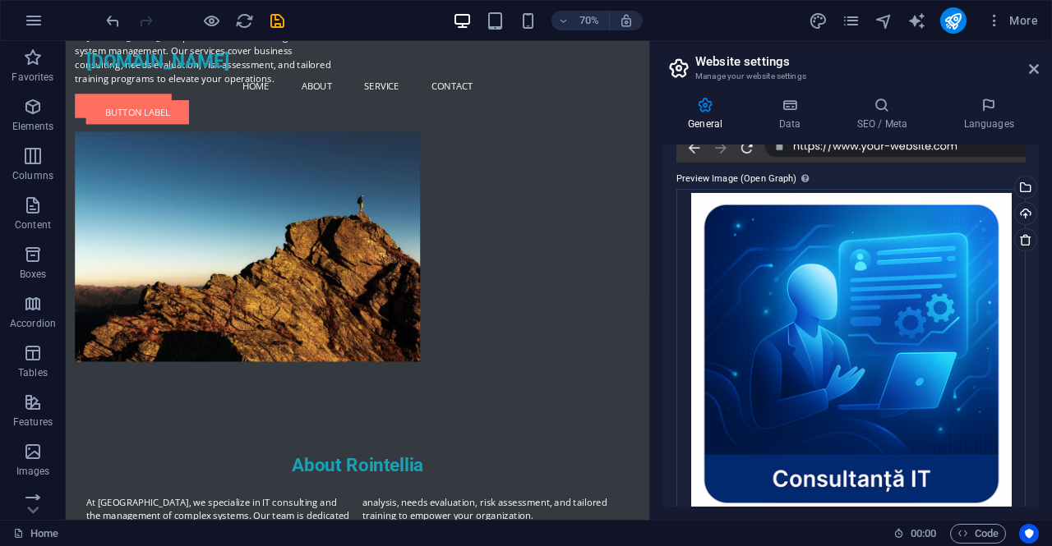
scroll to position [445, 0]
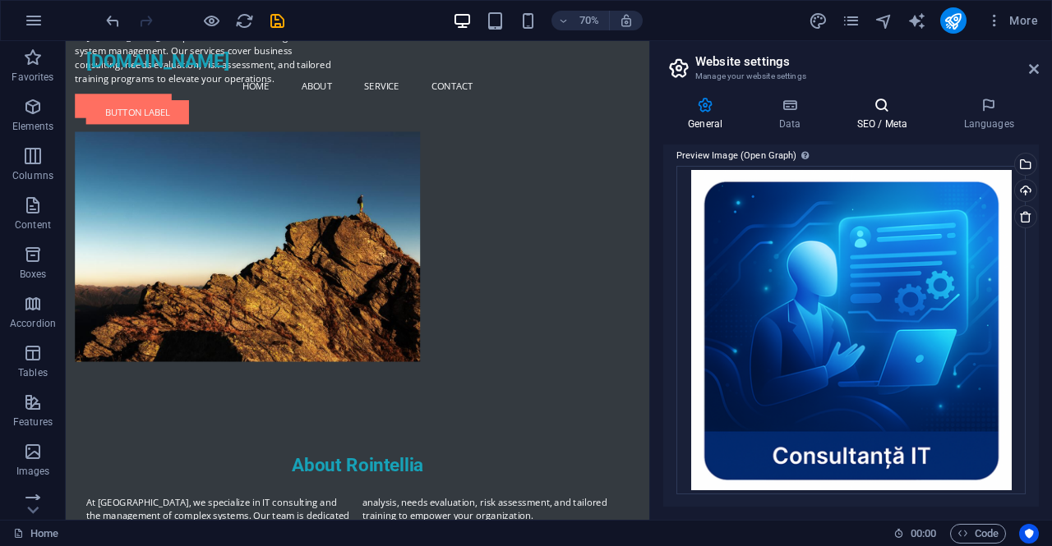
click at [874, 104] on icon at bounding box center [882, 105] width 100 height 16
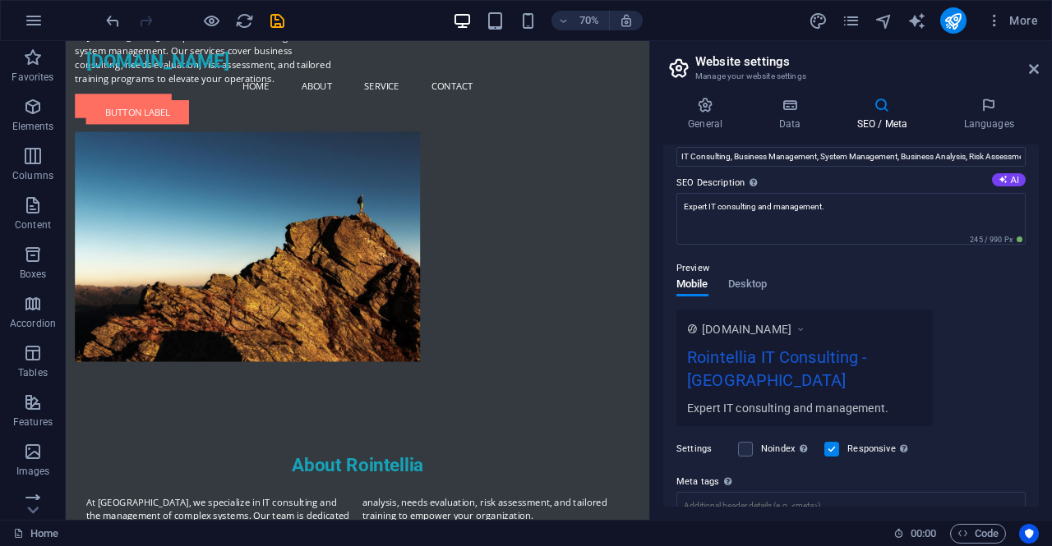
scroll to position [240, 0]
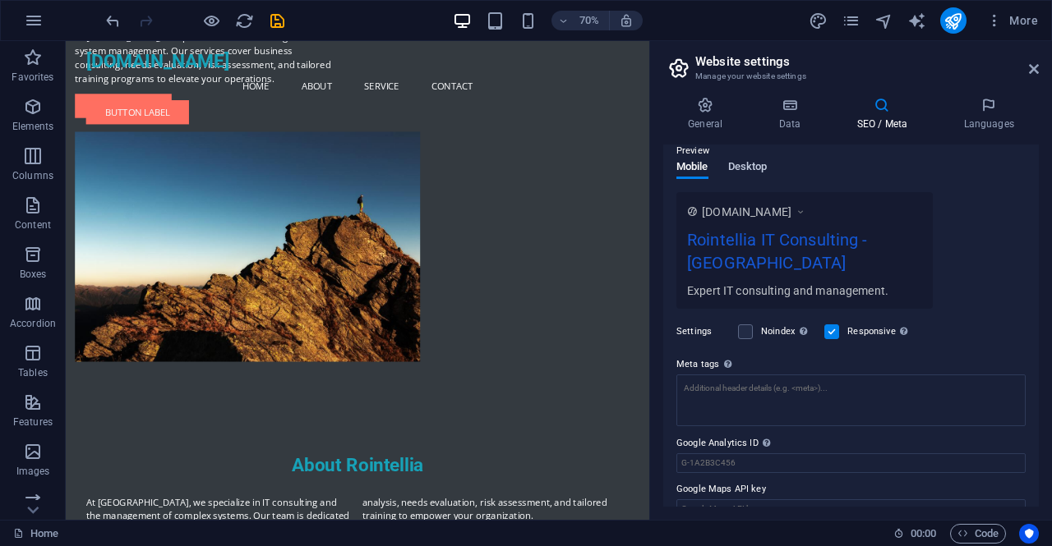
click at [756, 160] on span "Desktop" at bounding box center [747, 168] width 39 height 23
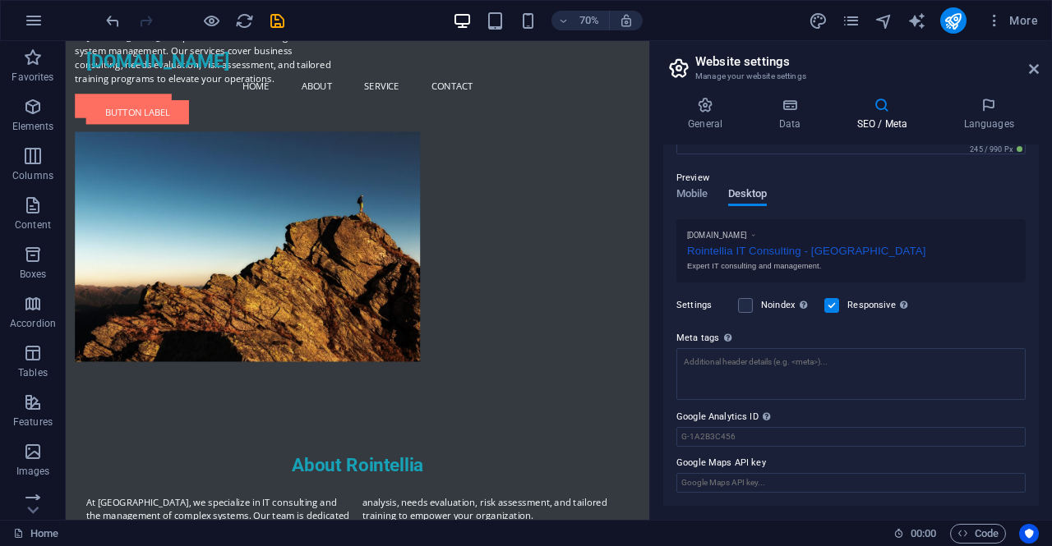
scroll to position [210, 0]
click at [681, 201] on span "Mobile" at bounding box center [692, 198] width 32 height 23
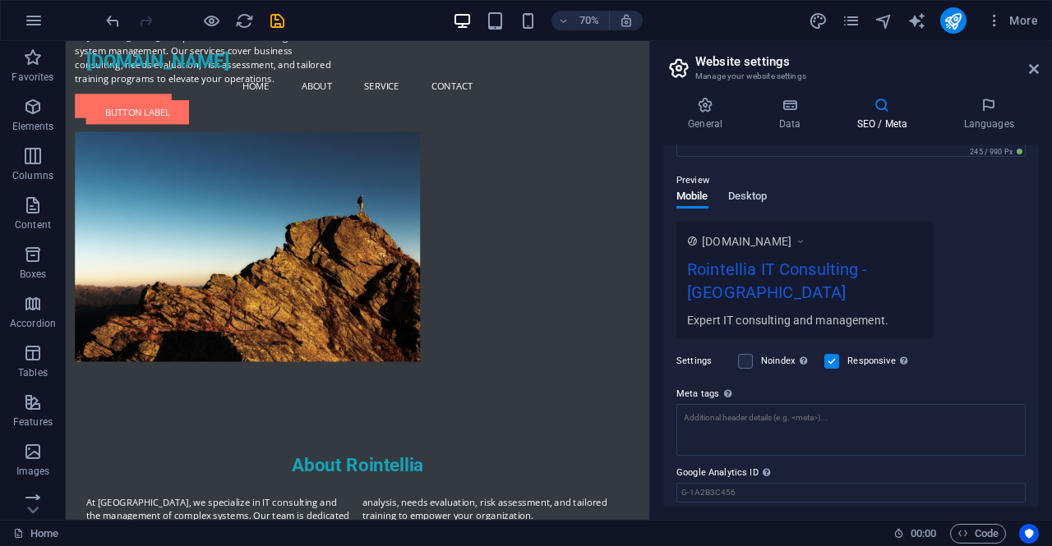
click at [737, 191] on span "Desktop" at bounding box center [747, 198] width 39 height 23
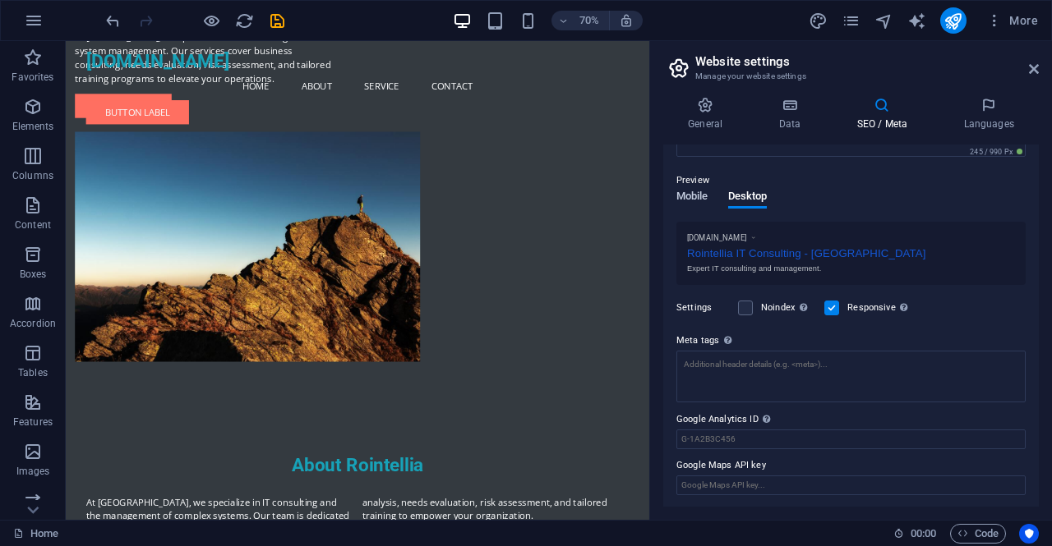
click at [704, 201] on span "Mobile" at bounding box center [692, 198] width 32 height 23
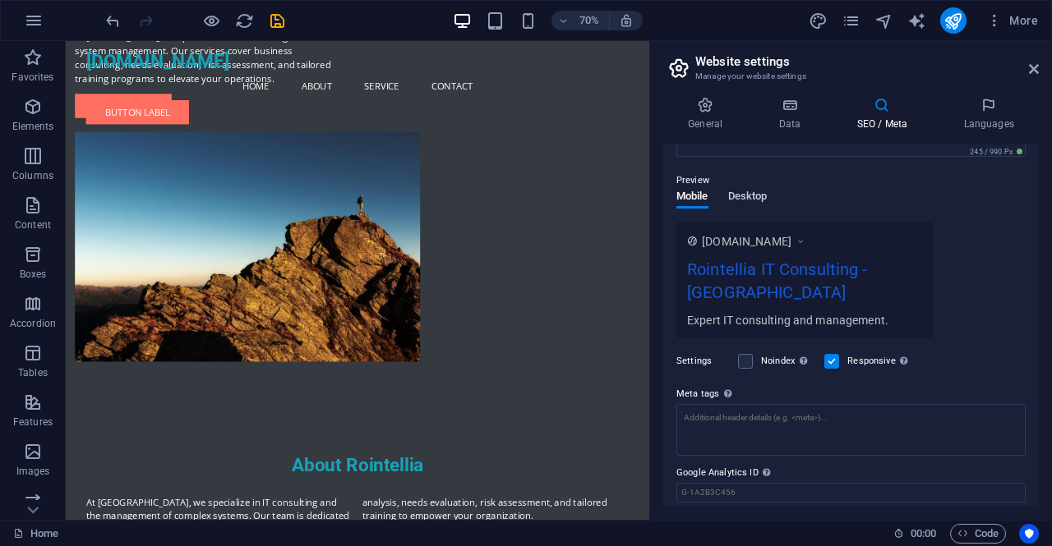
click at [744, 204] on span "Desktop" at bounding box center [747, 198] width 39 height 23
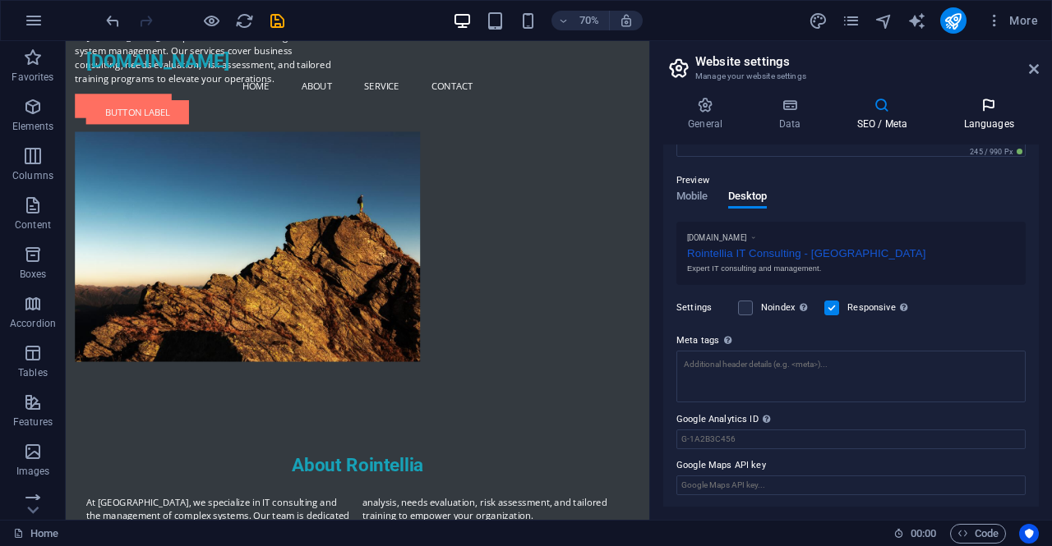
click at [989, 116] on h4 "Languages" at bounding box center [988, 114] width 100 height 35
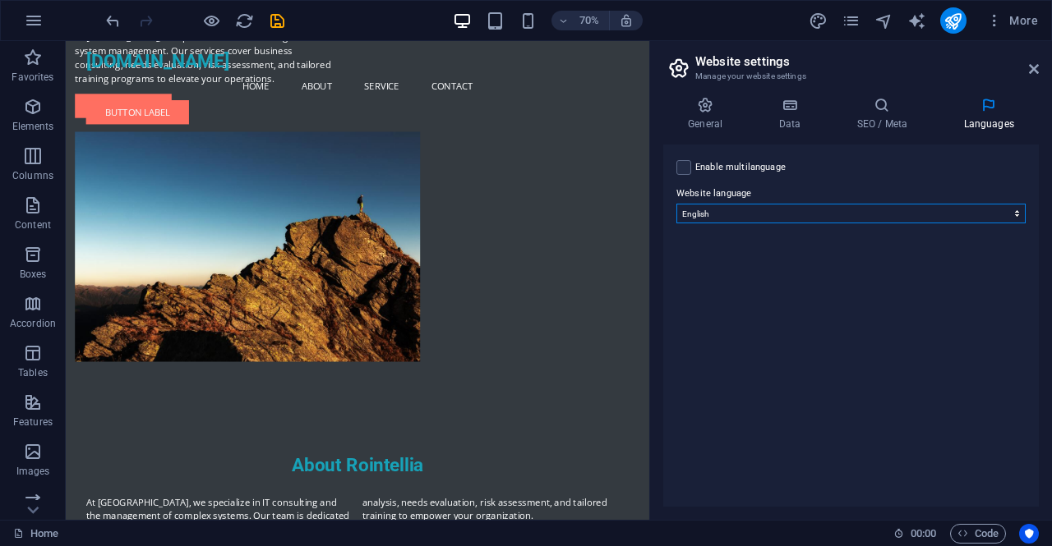
click at [945, 218] on select "Abkhazian Afar Afrikaans Akan Albanian Amharic Arabic Aragonese Armenian Assame…" at bounding box center [850, 214] width 349 height 20
select select "131"
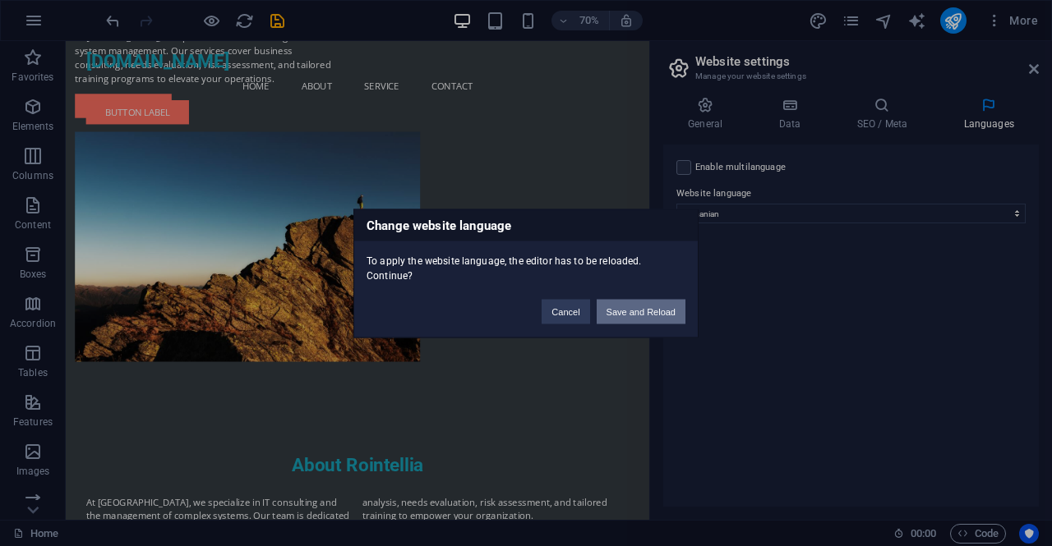
click at [661, 309] on button "Save and Reload" at bounding box center [641, 311] width 89 height 25
checkbox input "false"
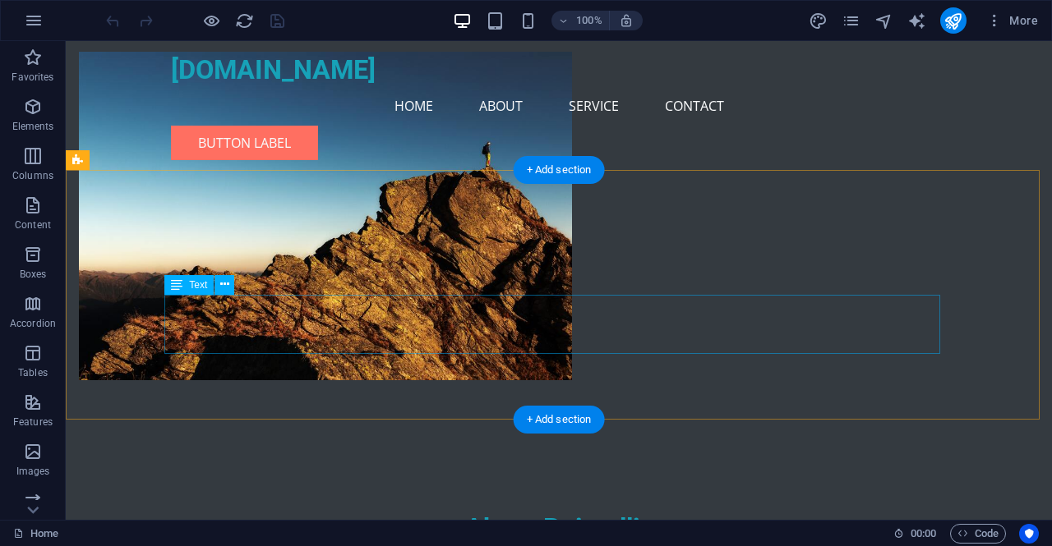
scroll to position [329, 0]
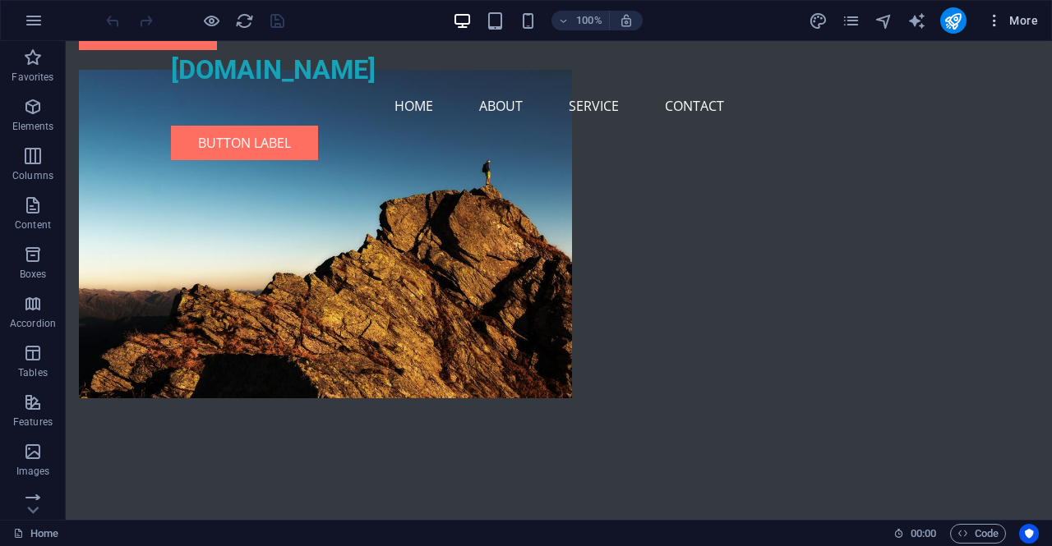
click at [1034, 24] on span "More" at bounding box center [1012, 20] width 52 height 16
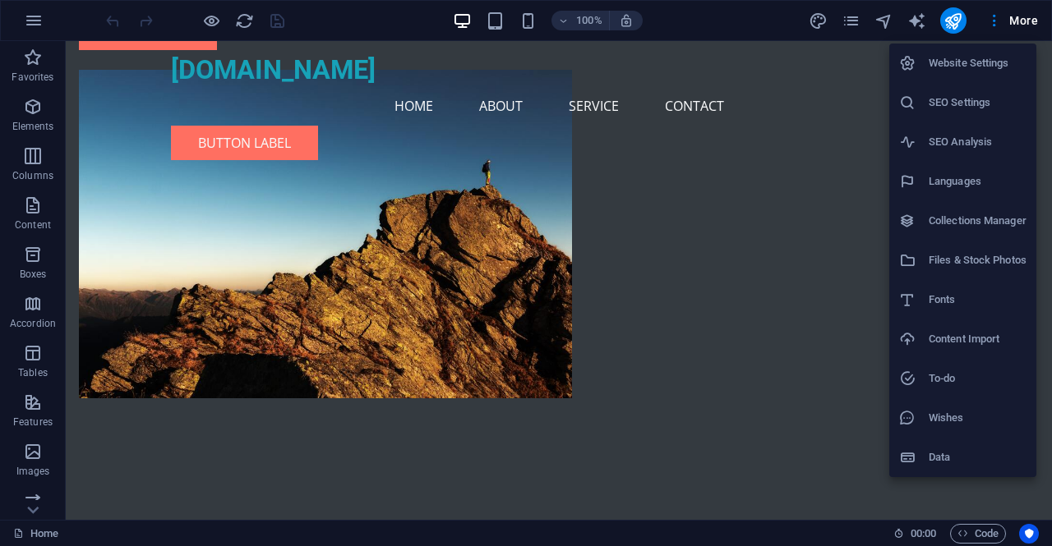
click at [985, 177] on h6 "Languages" at bounding box center [978, 182] width 98 height 20
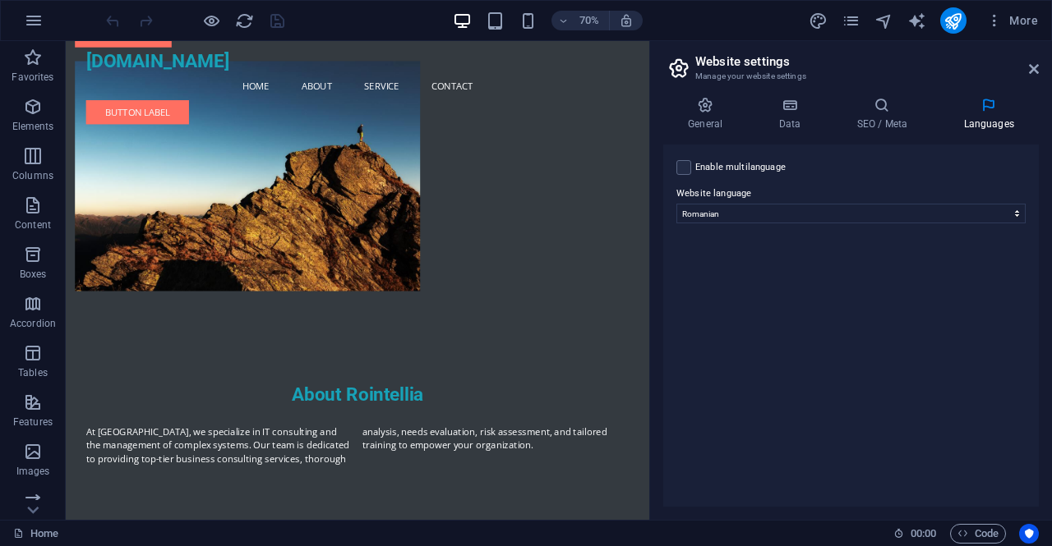
click at [919, 224] on div "Enable multilanguage To disable multilanguage delete all languages until only o…" at bounding box center [851, 326] width 376 height 362
click at [922, 217] on select "Abkhazian Afar Afrikaans Akan Albanian Amharic Arabic Aragonese Armenian Assame…" at bounding box center [850, 214] width 349 height 20
select select "41"
click at [676, 204] on select "Abkhazian Afar Afrikaans Akan Albanian Amharic Arabic Aragonese Armenian Assame…" at bounding box center [850, 214] width 349 height 20
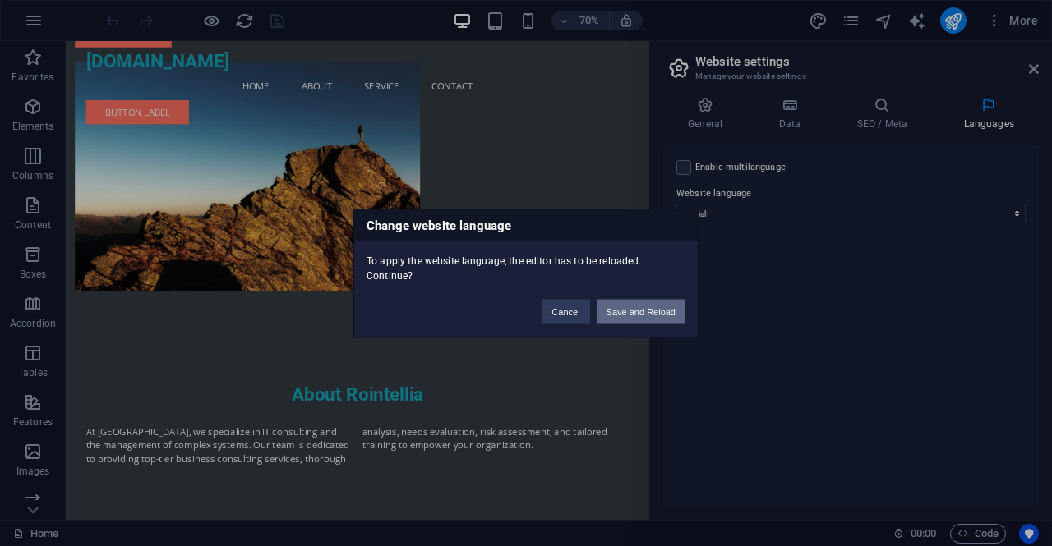
click at [646, 303] on button "Save and Reload" at bounding box center [641, 311] width 89 height 25
checkbox input "false"
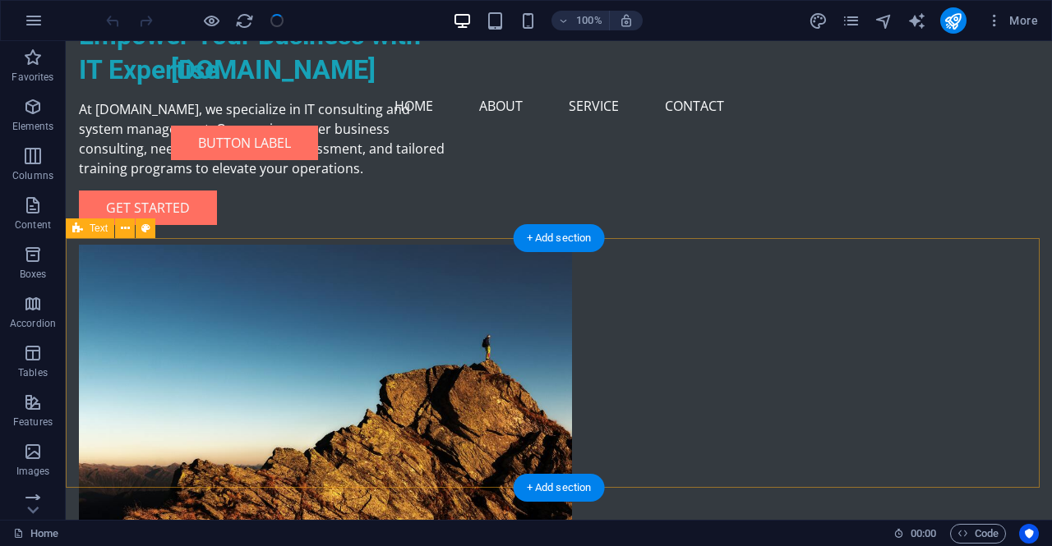
scroll to position [82, 0]
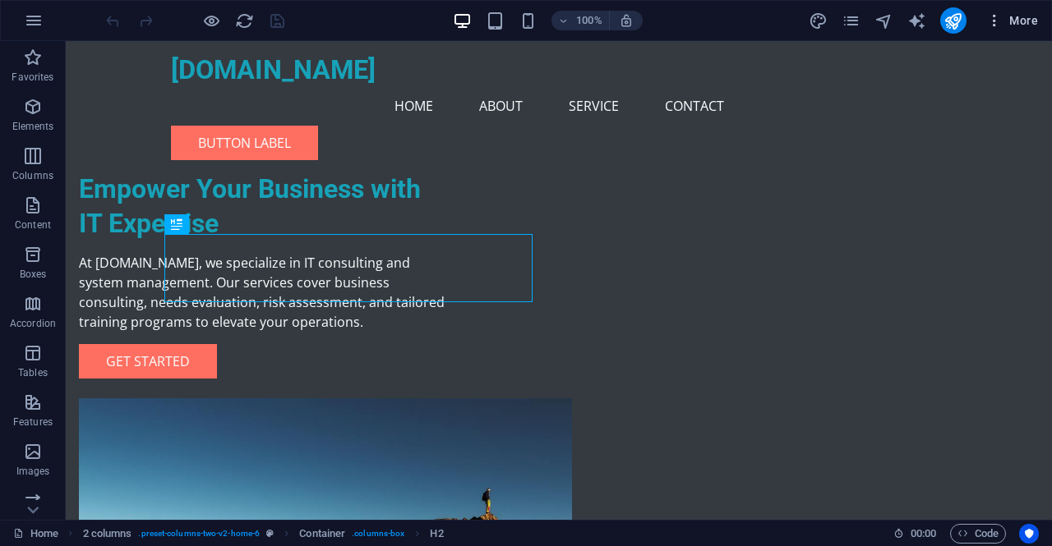
click at [1012, 16] on span "More" at bounding box center [1012, 20] width 52 height 16
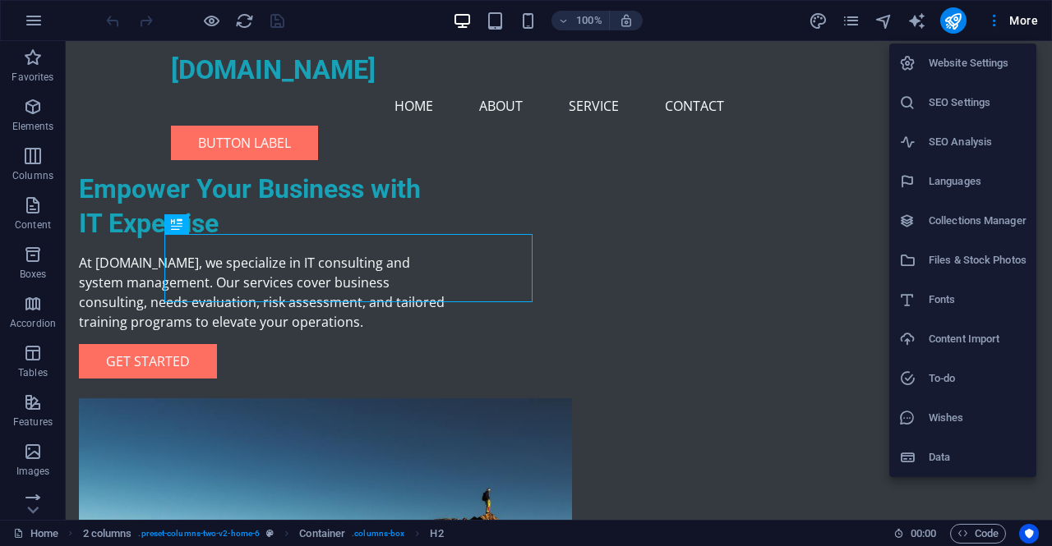
click at [980, 262] on h6 "Files & Stock Photos" at bounding box center [978, 261] width 98 height 20
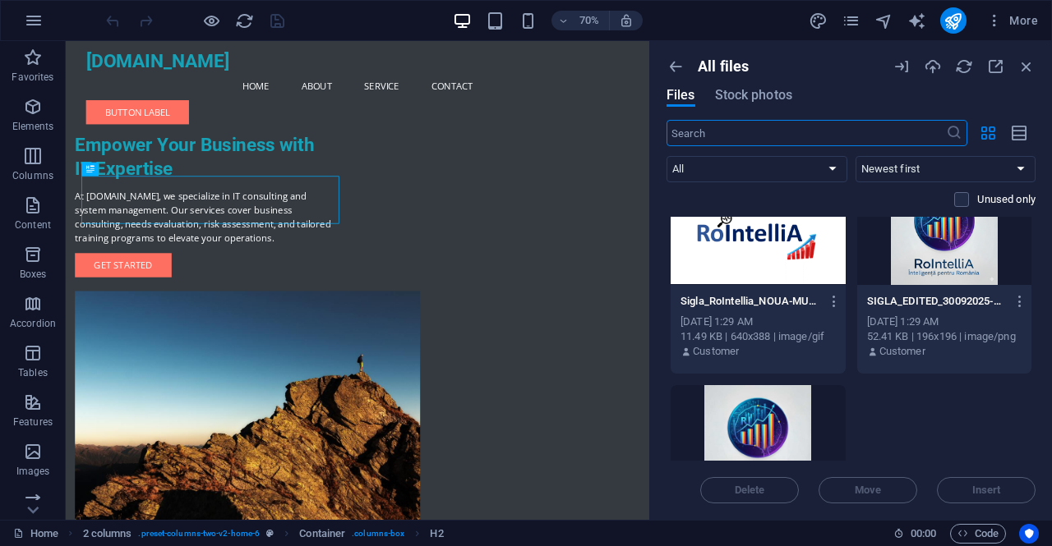
scroll to position [367, 0]
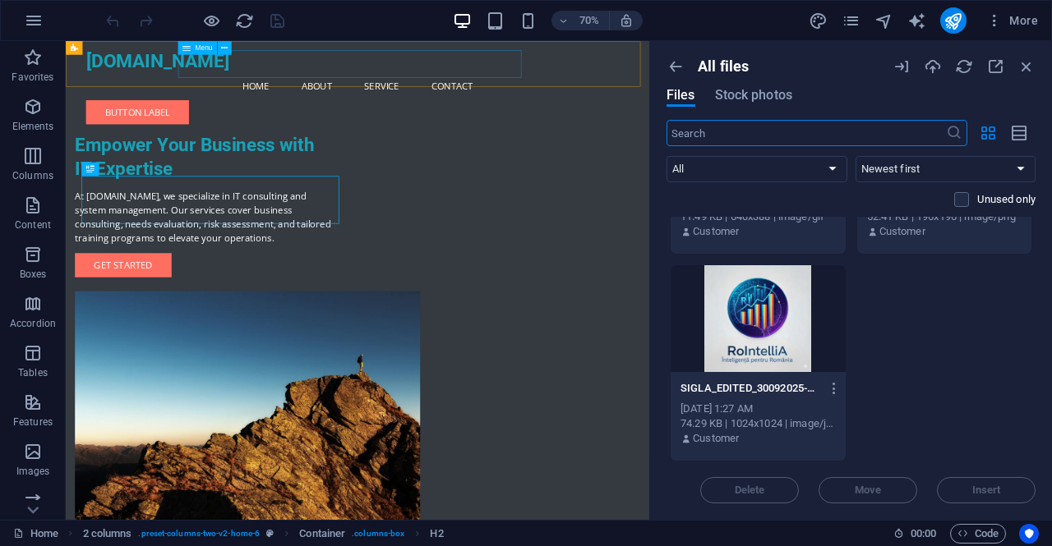
click at [303, 86] on nav "Home About Service Contact" at bounding box center [483, 105] width 776 height 39
click at [380, 86] on nav "Home About Service Contact" at bounding box center [483, 105] width 776 height 39
click at [429, 86] on nav "Home About Service Contact" at bounding box center [483, 105] width 776 height 39
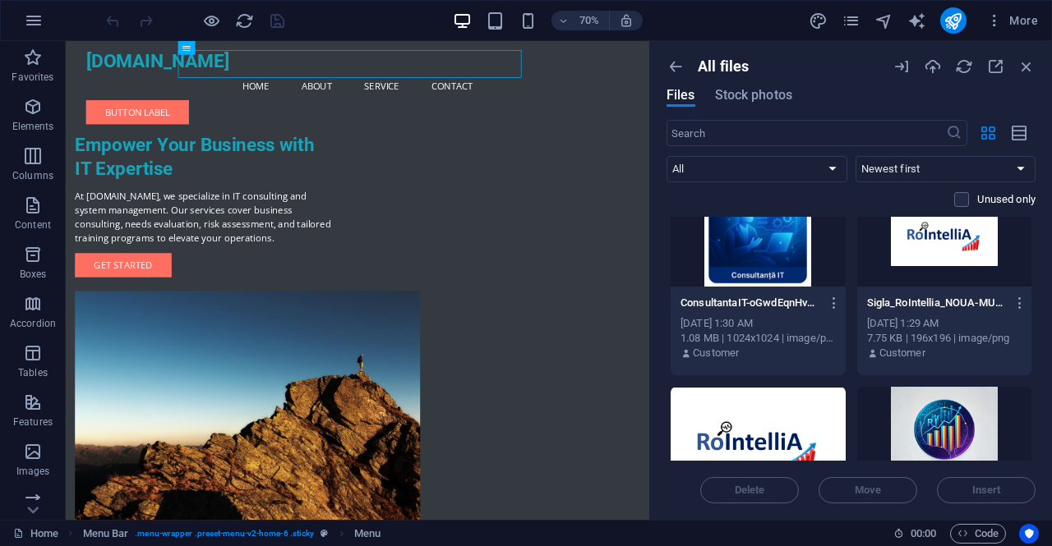
scroll to position [0, 0]
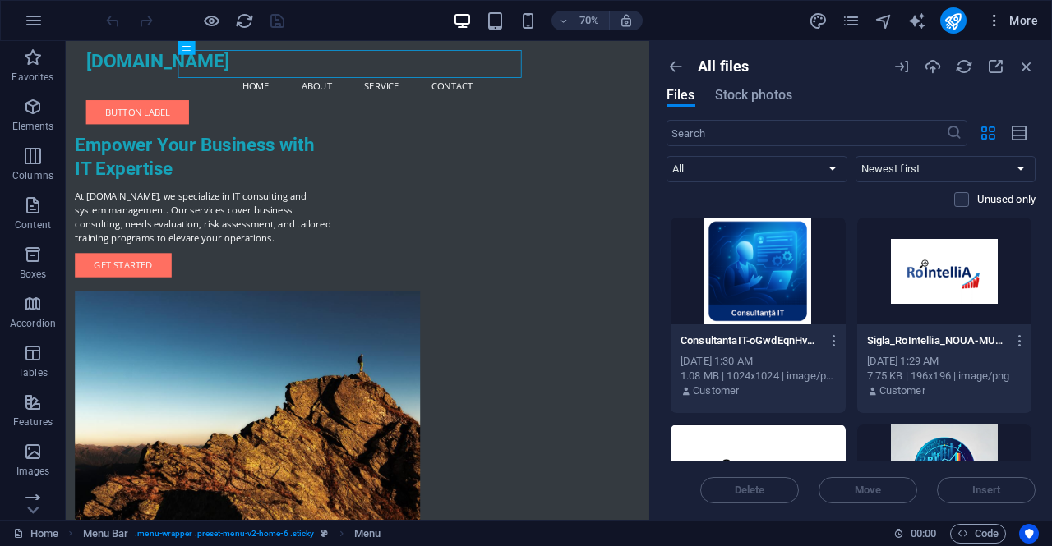
click at [1024, 19] on span "More" at bounding box center [1012, 20] width 52 height 16
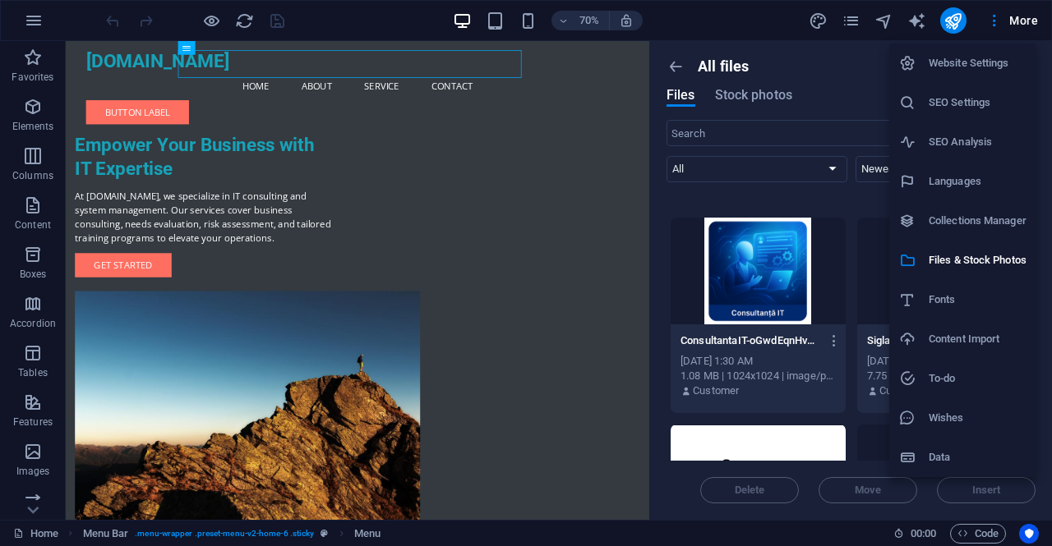
click at [958, 458] on h6 "Data" at bounding box center [978, 458] width 98 height 20
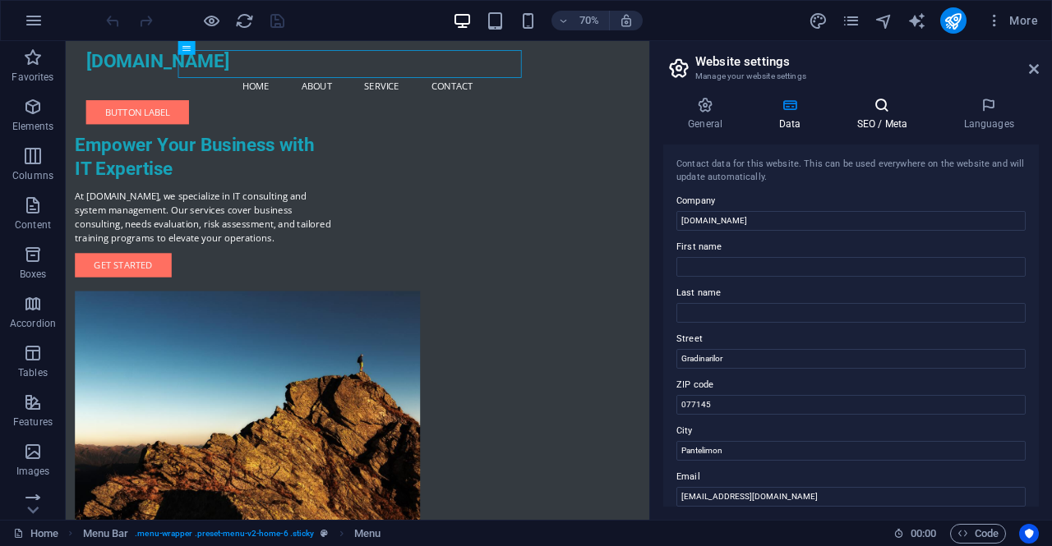
click at [872, 101] on icon at bounding box center [882, 105] width 100 height 16
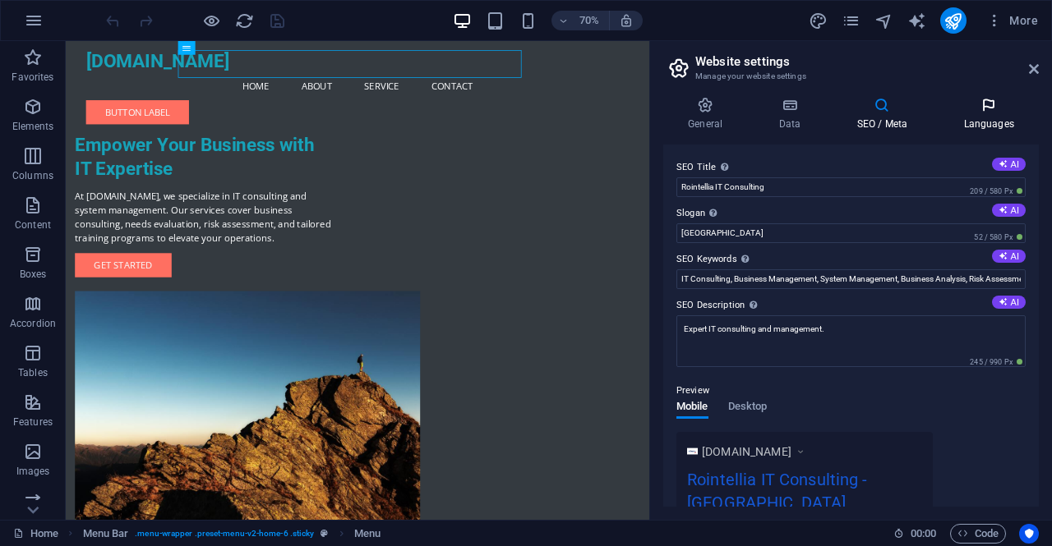
click at [989, 122] on h4 "Languages" at bounding box center [988, 114] width 100 height 35
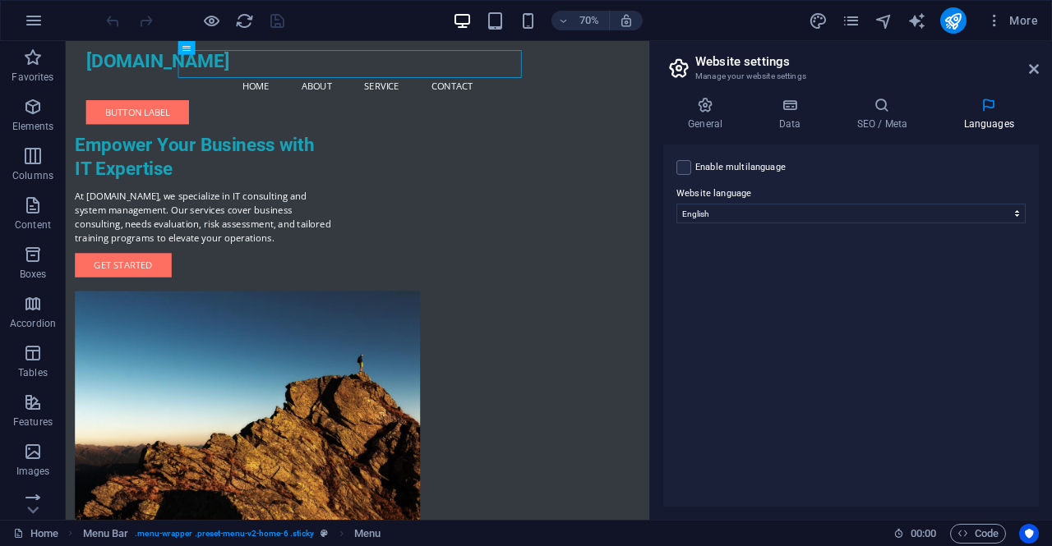
click at [805, 383] on div "Enable multilanguage To disable multilanguage delete all languages until only o…" at bounding box center [851, 326] width 376 height 362
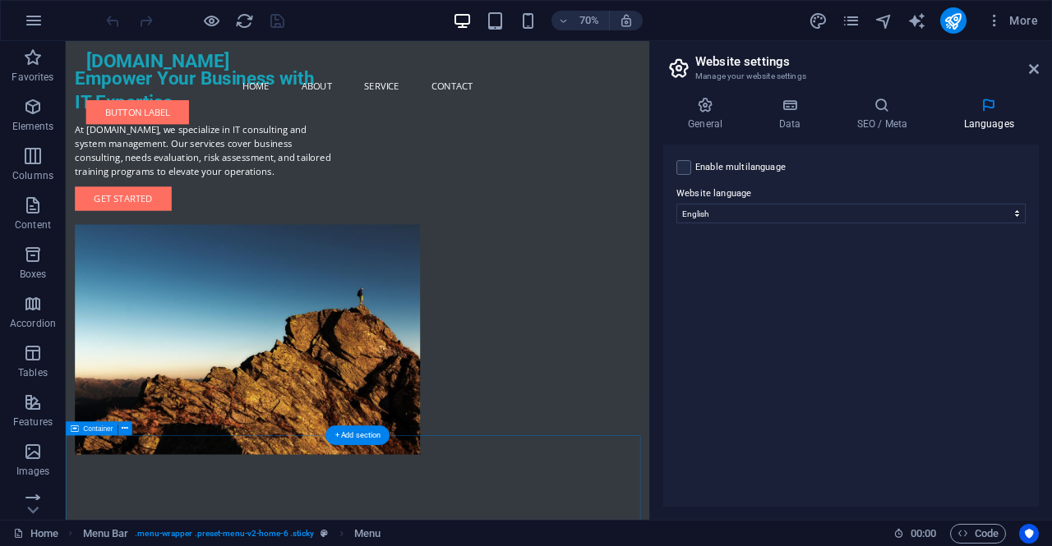
scroll to position [329, 0]
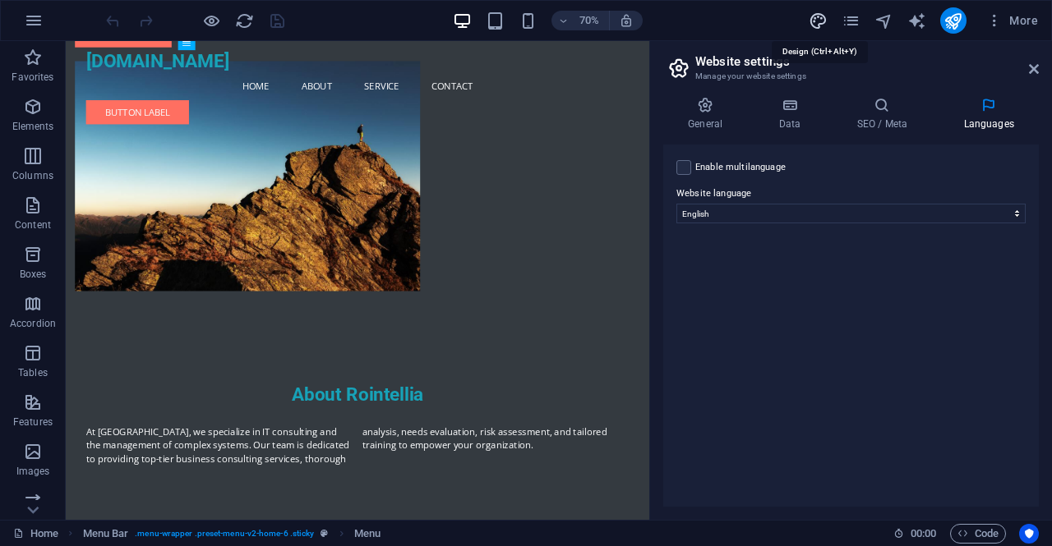
click at [822, 17] on icon "design" at bounding box center [818, 21] width 19 height 19
select select "px"
select select "200"
select select "px"
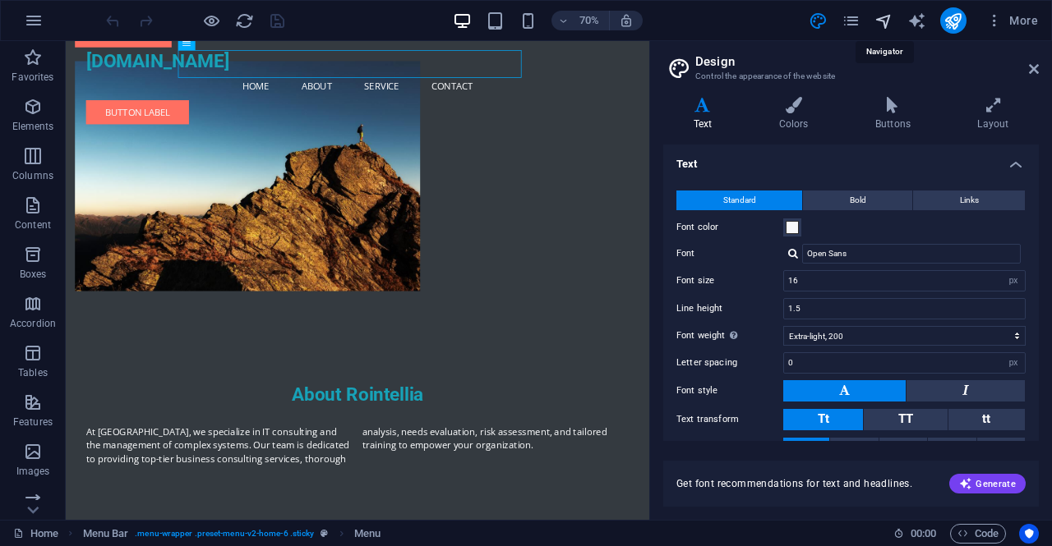
click at [874, 20] on icon "navigator" at bounding box center [883, 21] width 19 height 19
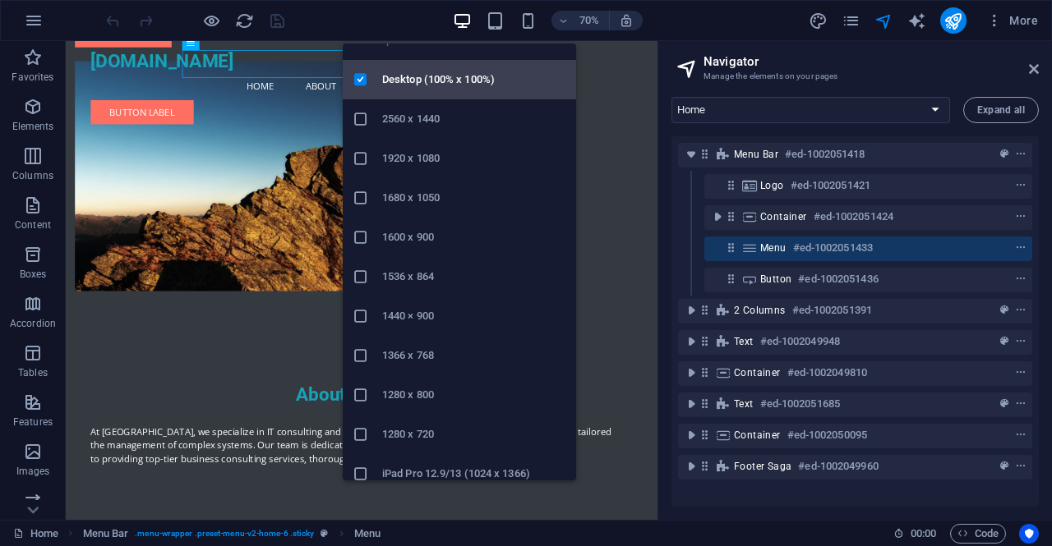
scroll to position [0, 0]
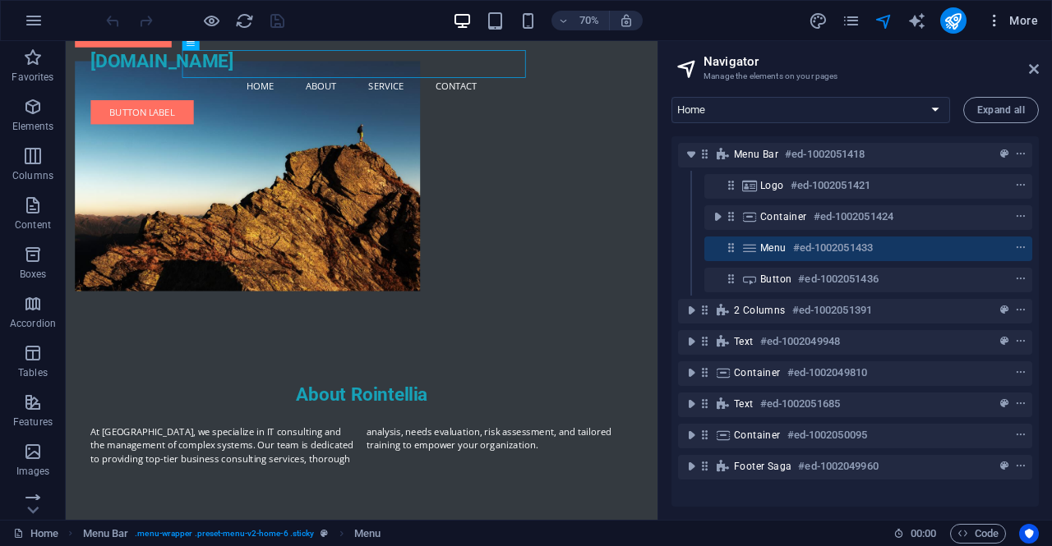
click at [1001, 24] on icon "button" at bounding box center [994, 20] width 16 height 16
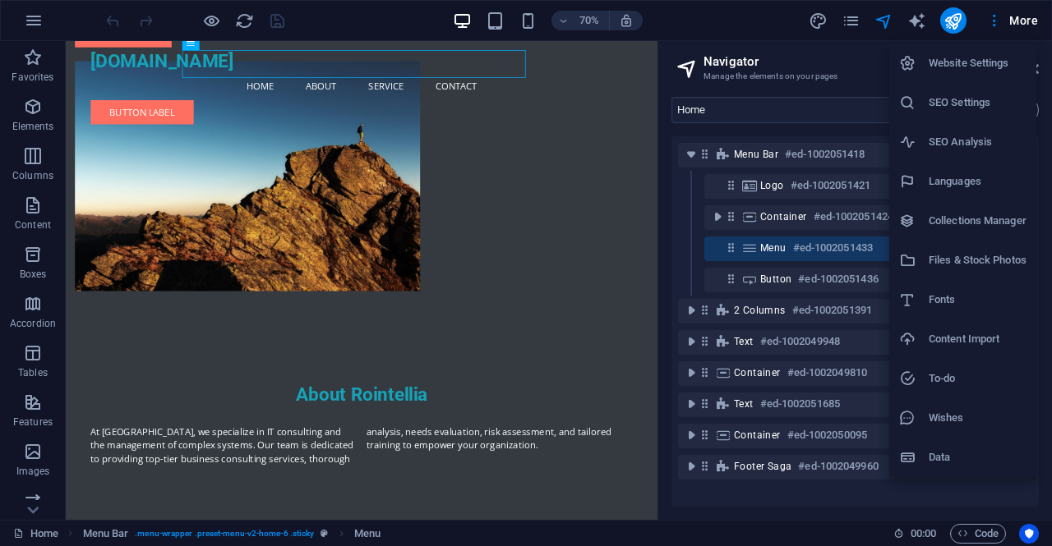
click at [45, 271] on div at bounding box center [526, 273] width 1052 height 546
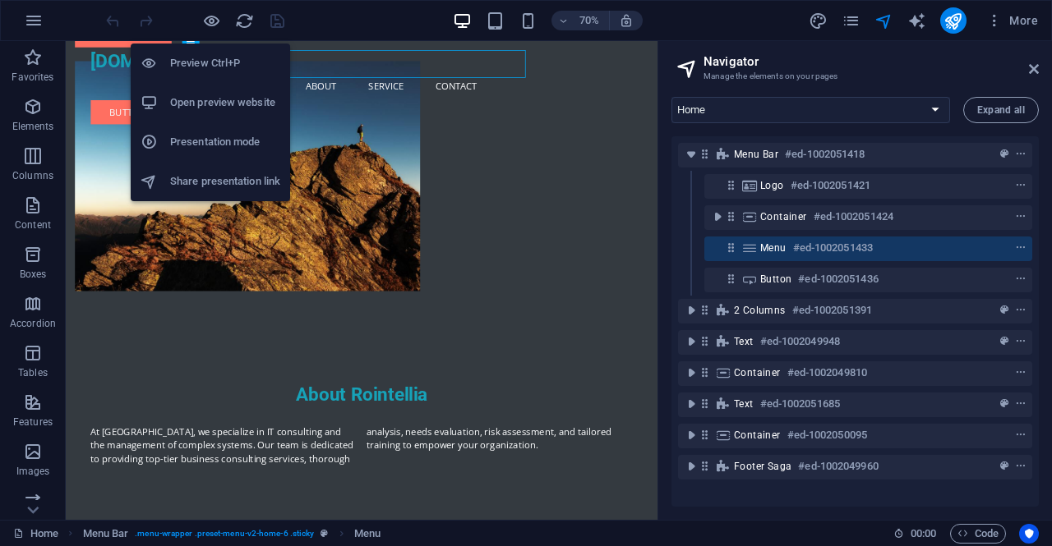
click at [201, 109] on h6 "Open preview website" at bounding box center [225, 103] width 110 height 20
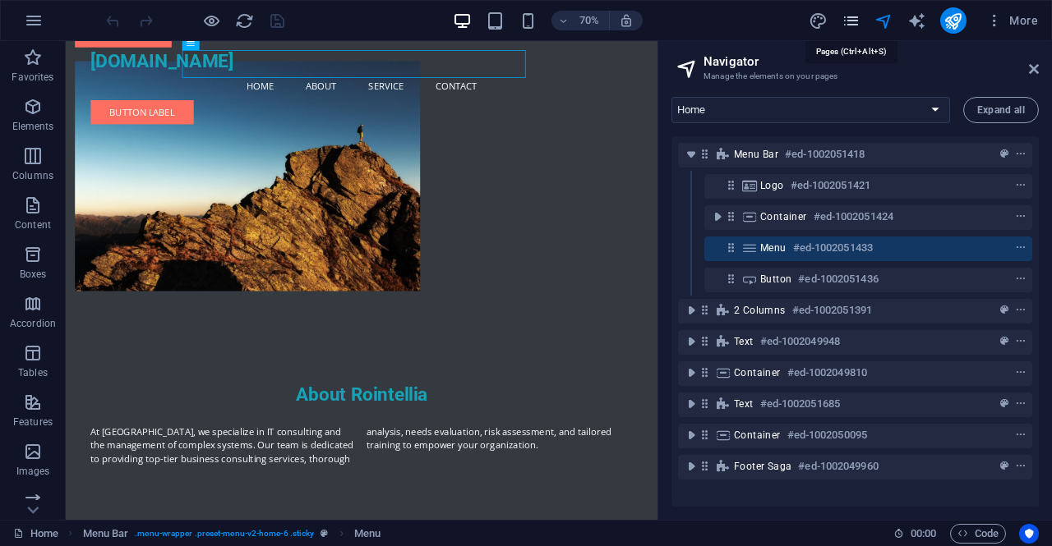
click at [855, 26] on icon "pages" at bounding box center [851, 21] width 19 height 19
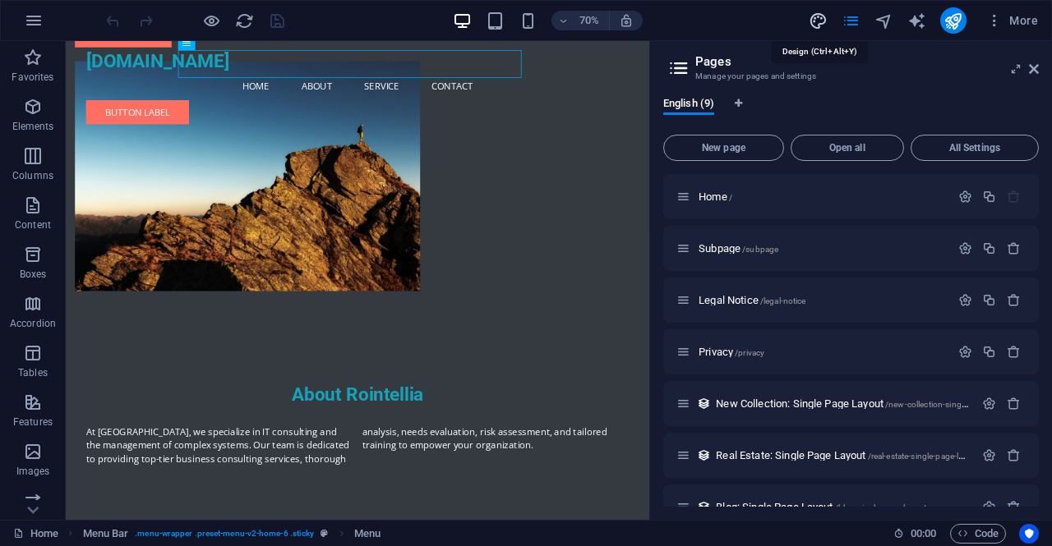
click at [824, 21] on icon "design" at bounding box center [818, 21] width 19 height 19
select select "px"
select select "200"
select select "px"
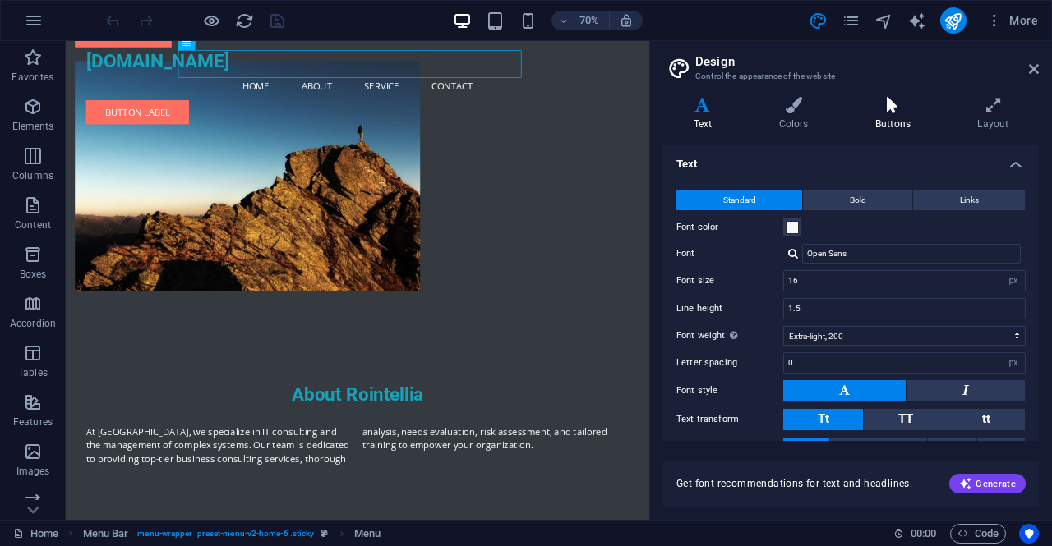
click at [905, 111] on icon at bounding box center [892, 105] width 95 height 16
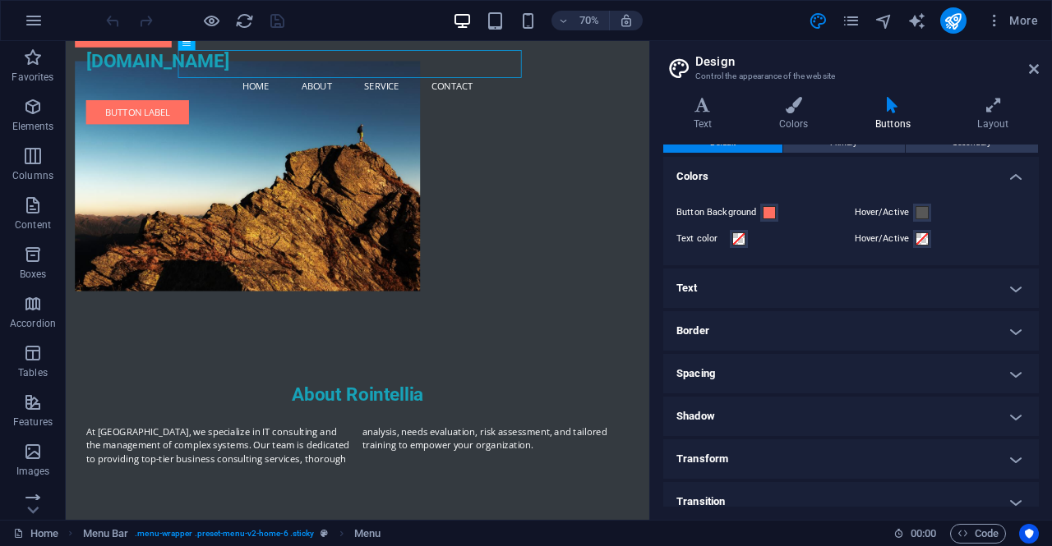
scroll to position [25, 0]
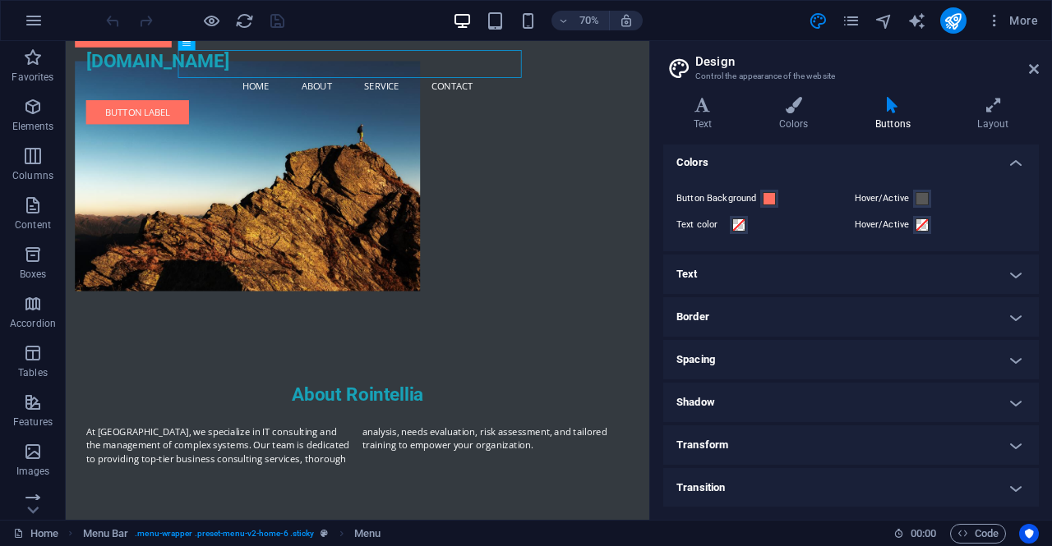
click at [1014, 486] on h4 "Transition" at bounding box center [851, 487] width 376 height 39
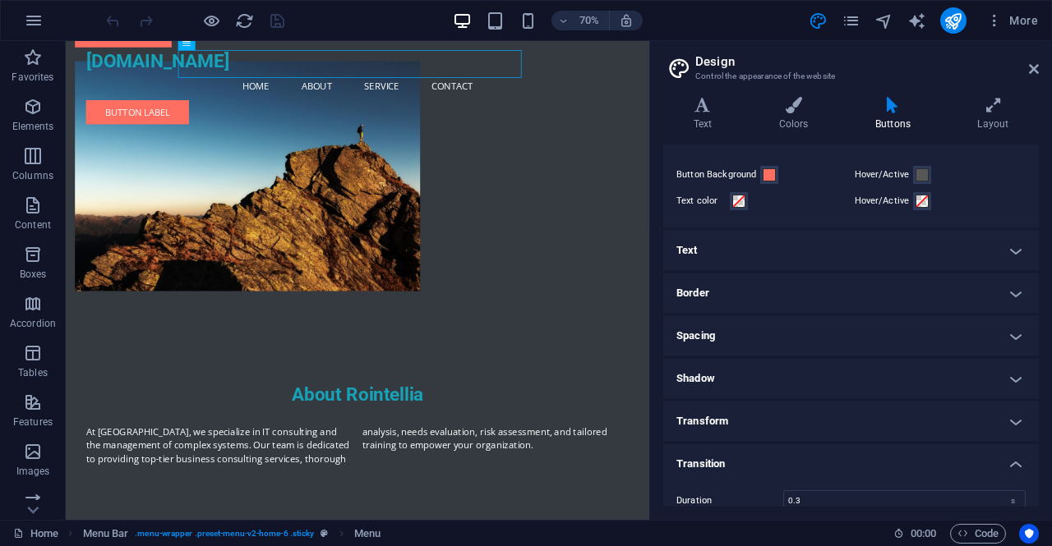
scroll to position [0, 0]
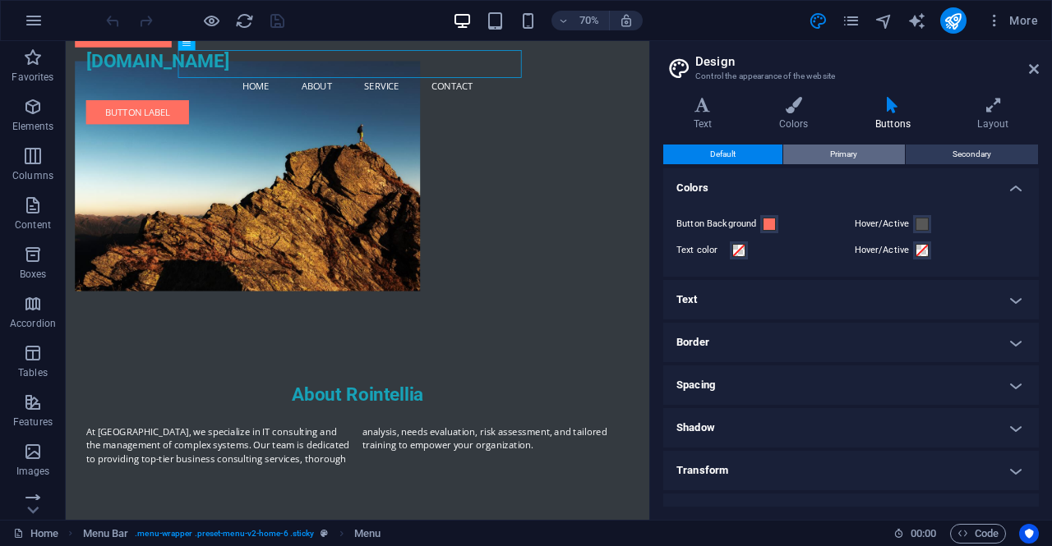
click at [855, 152] on span "Primary" at bounding box center [843, 155] width 27 height 20
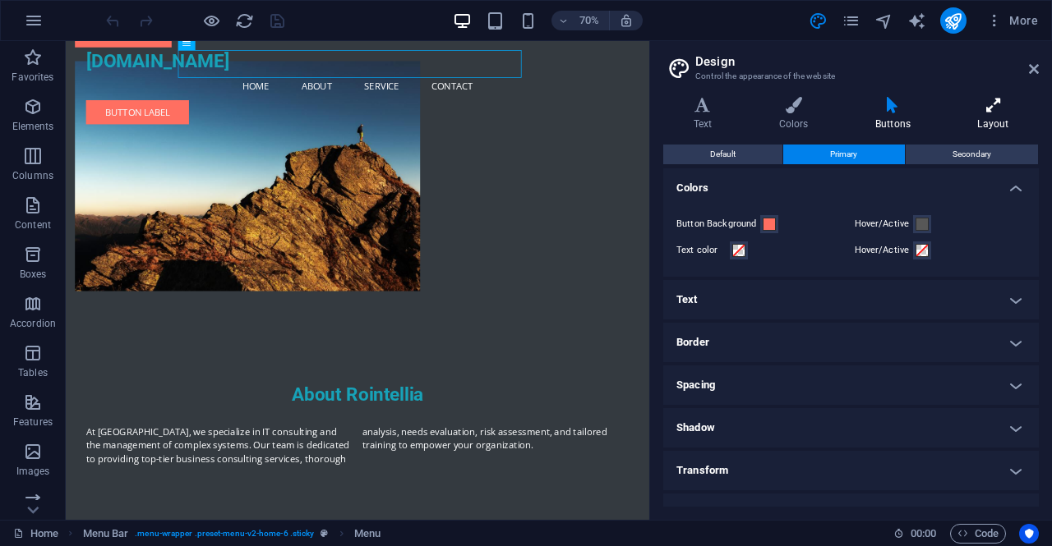
click at [994, 114] on h4 "Layout" at bounding box center [993, 114] width 91 height 35
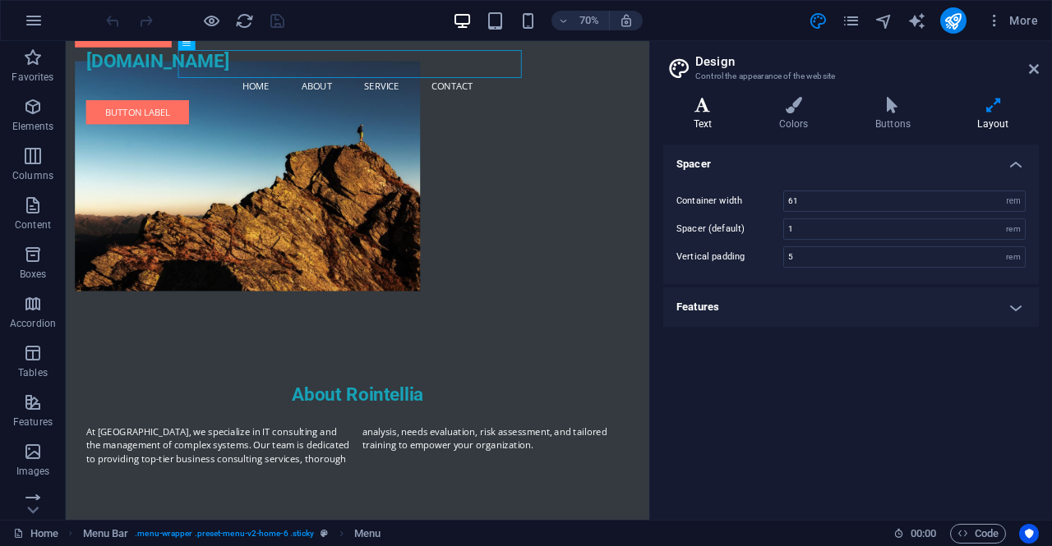
click at [717, 111] on icon at bounding box center [702, 105] width 79 height 16
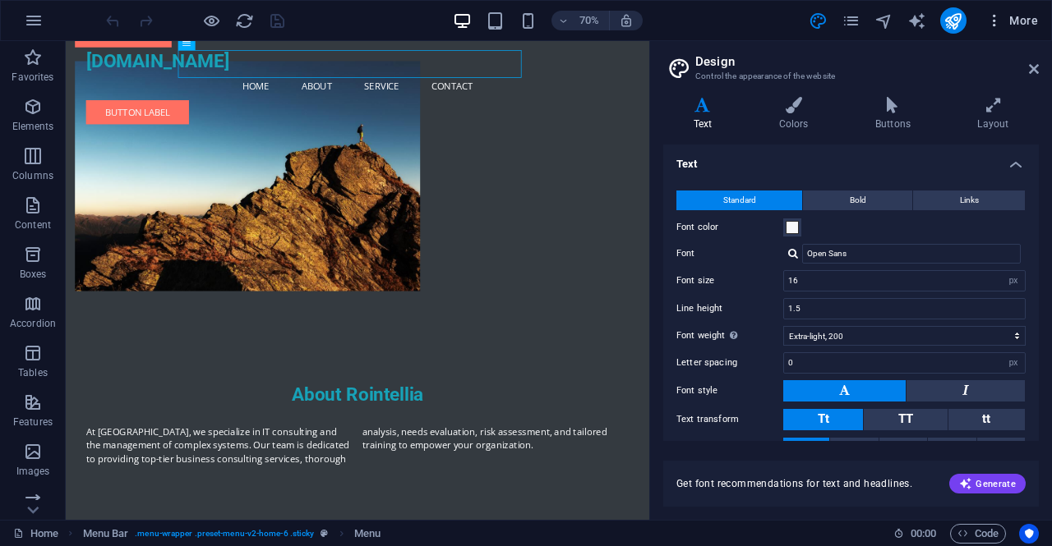
click at [991, 19] on icon "button" at bounding box center [994, 20] width 16 height 16
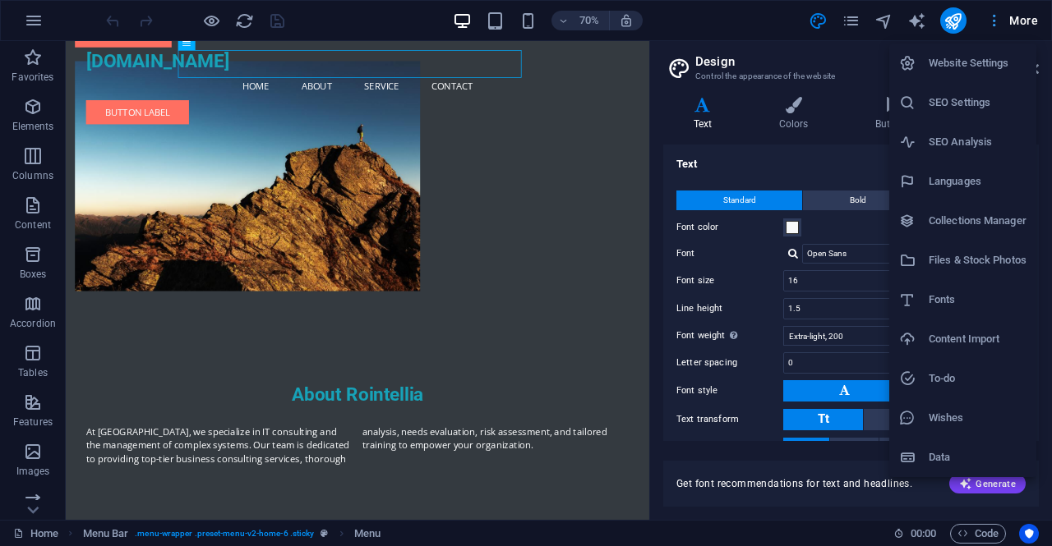
click at [991, 19] on div at bounding box center [526, 273] width 1052 height 546
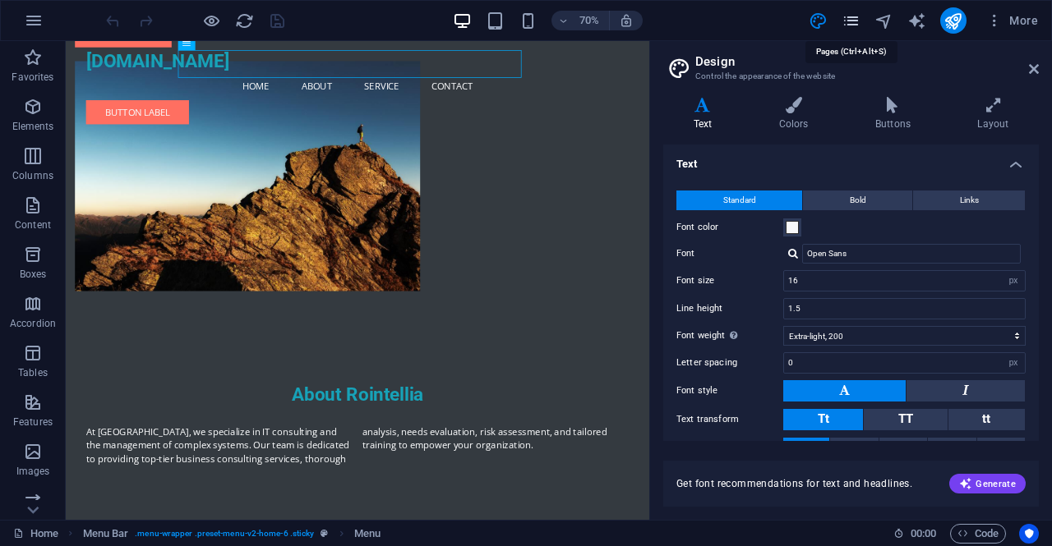
click at [853, 20] on icon "pages" at bounding box center [851, 21] width 19 height 19
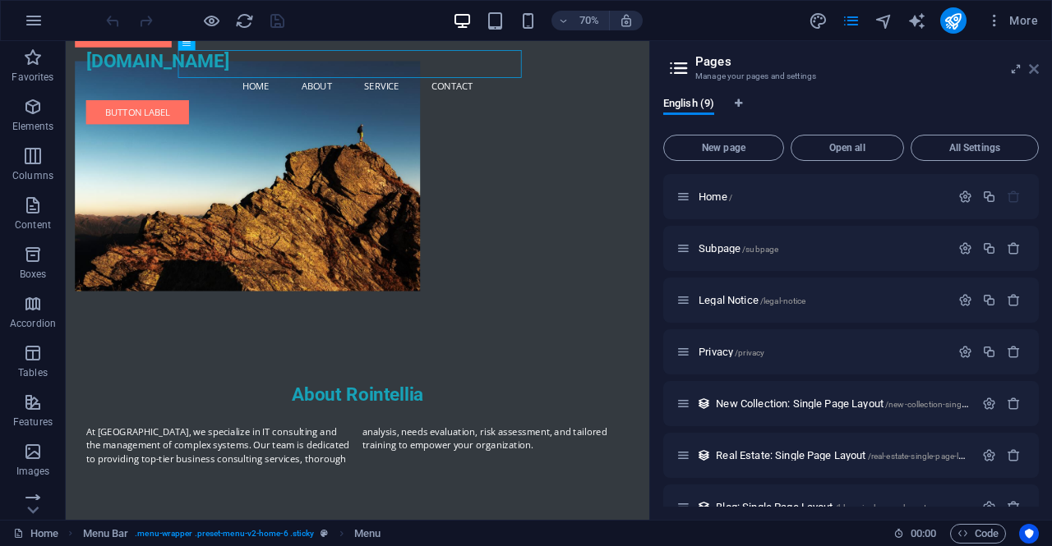
click at [1031, 67] on icon at bounding box center [1034, 68] width 10 height 13
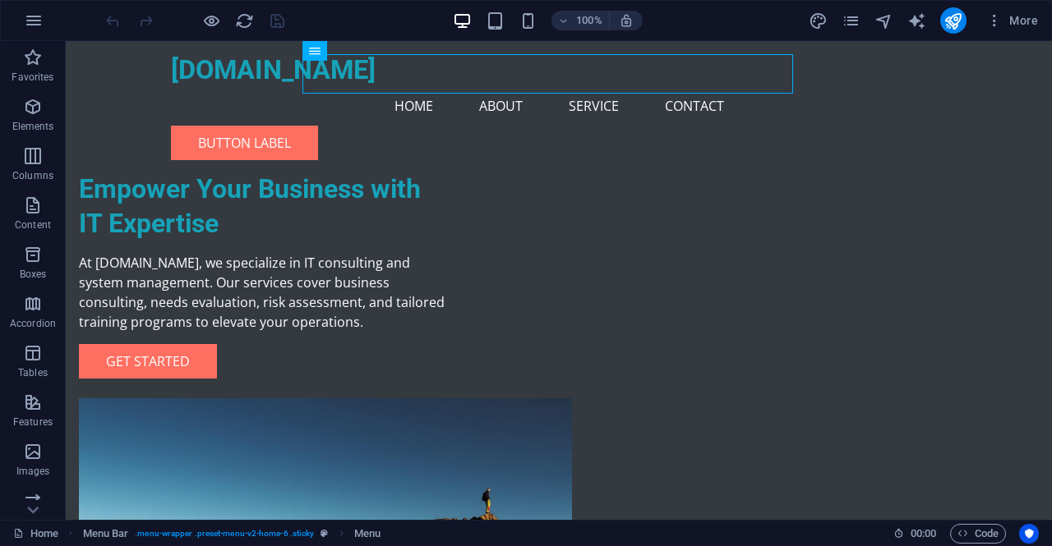
drag, startPoint x: 398, startPoint y: 91, endPoint x: 353, endPoint y: 85, distance: 44.9
click at [339, 132] on div "Empower Your Business with IT Expertise At rointellia.ro, we specialize in IT c…" at bounding box center [559, 417] width 986 height 752
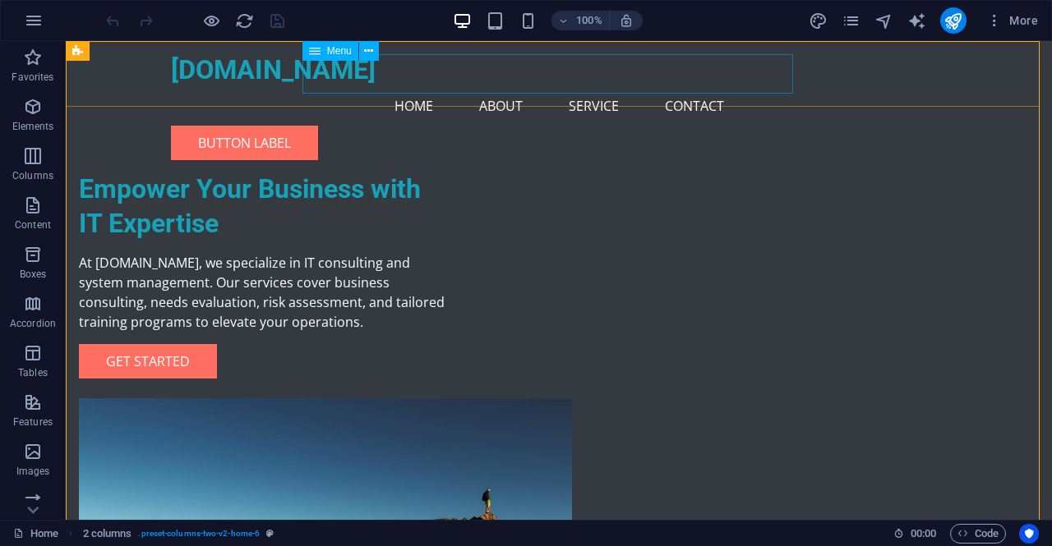
click at [314, 52] on icon at bounding box center [315, 51] width 12 height 20
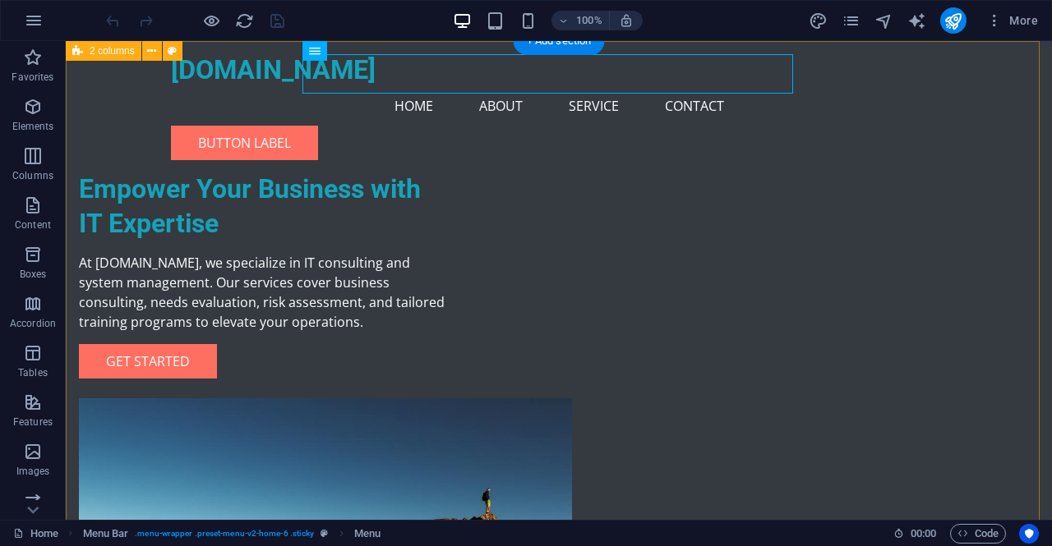
click at [455, 140] on div "Empower Your Business with IT Expertise At rointellia.ro, we specialize in IT c…" at bounding box center [559, 417] width 986 height 752
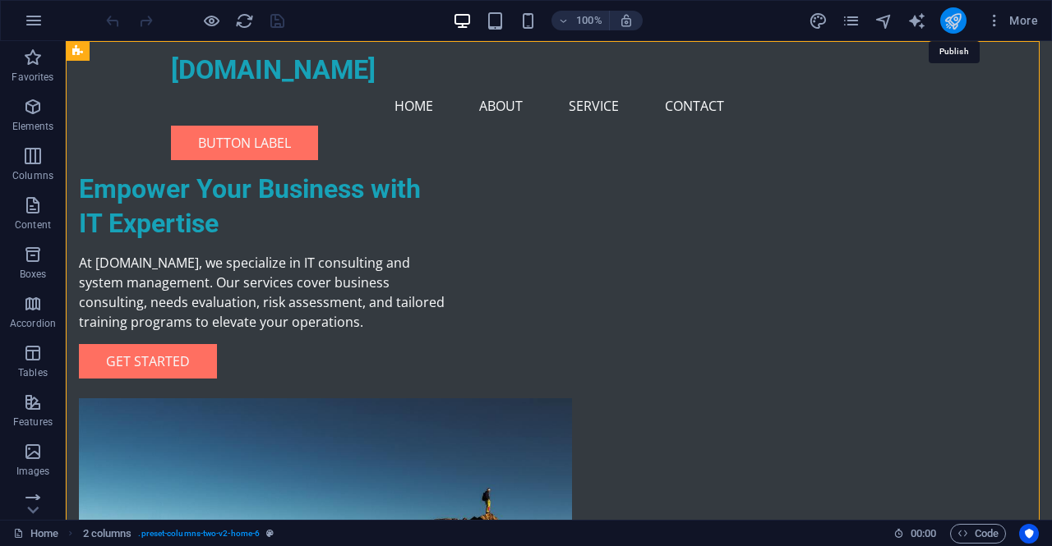
click at [960, 25] on icon "publish" at bounding box center [952, 21] width 19 height 19
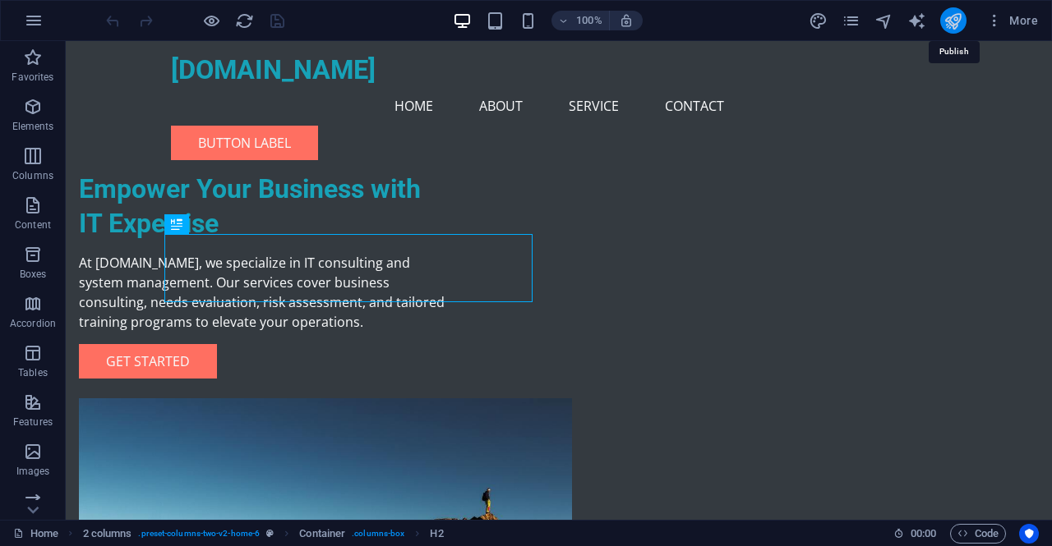
click at [950, 23] on icon "publish" at bounding box center [952, 21] width 19 height 19
